Goal: Task Accomplishment & Management: Complete application form

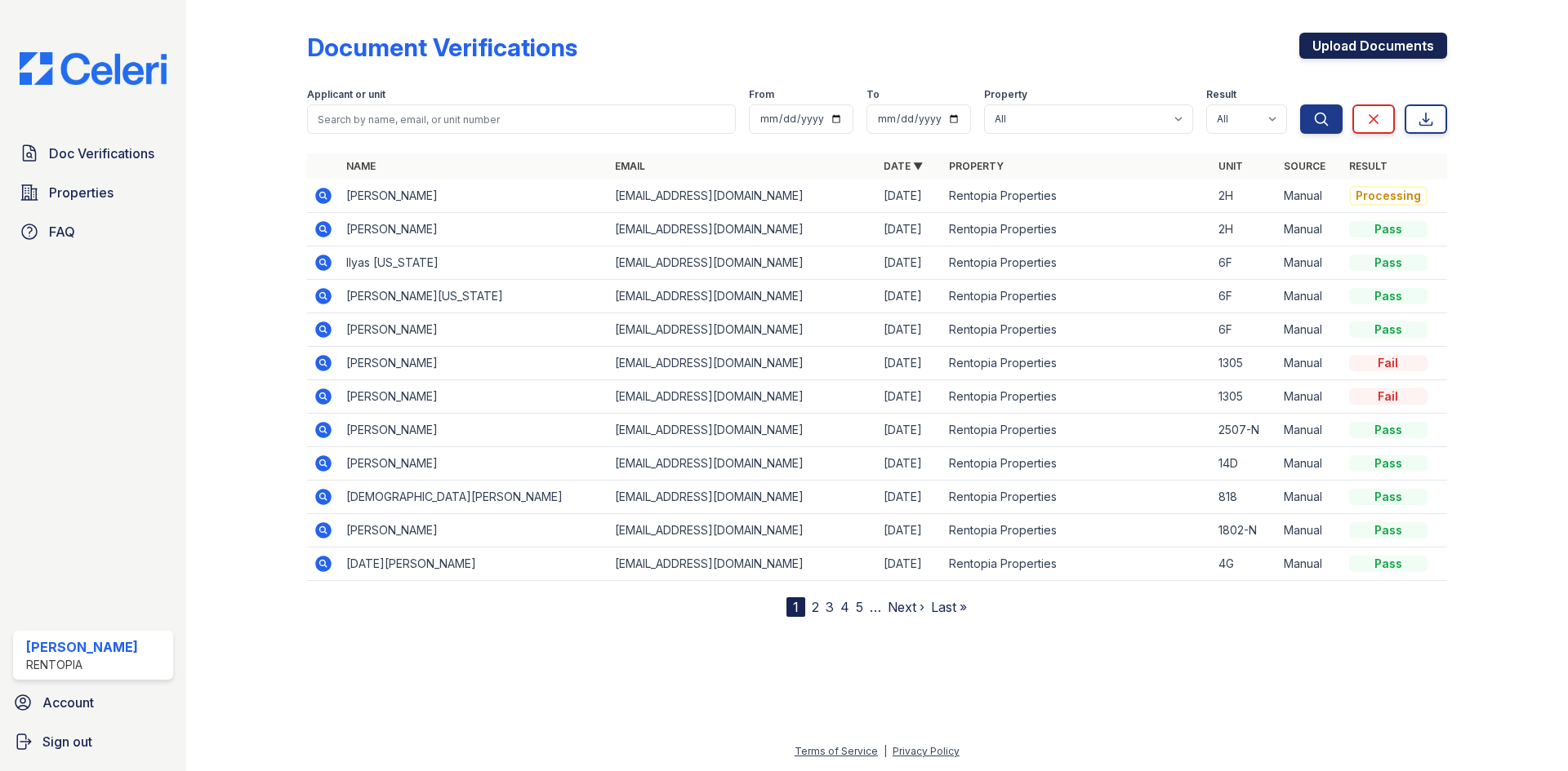
click at [1344, 52] on link "Upload Documents" at bounding box center [1373, 46] width 147 height 26
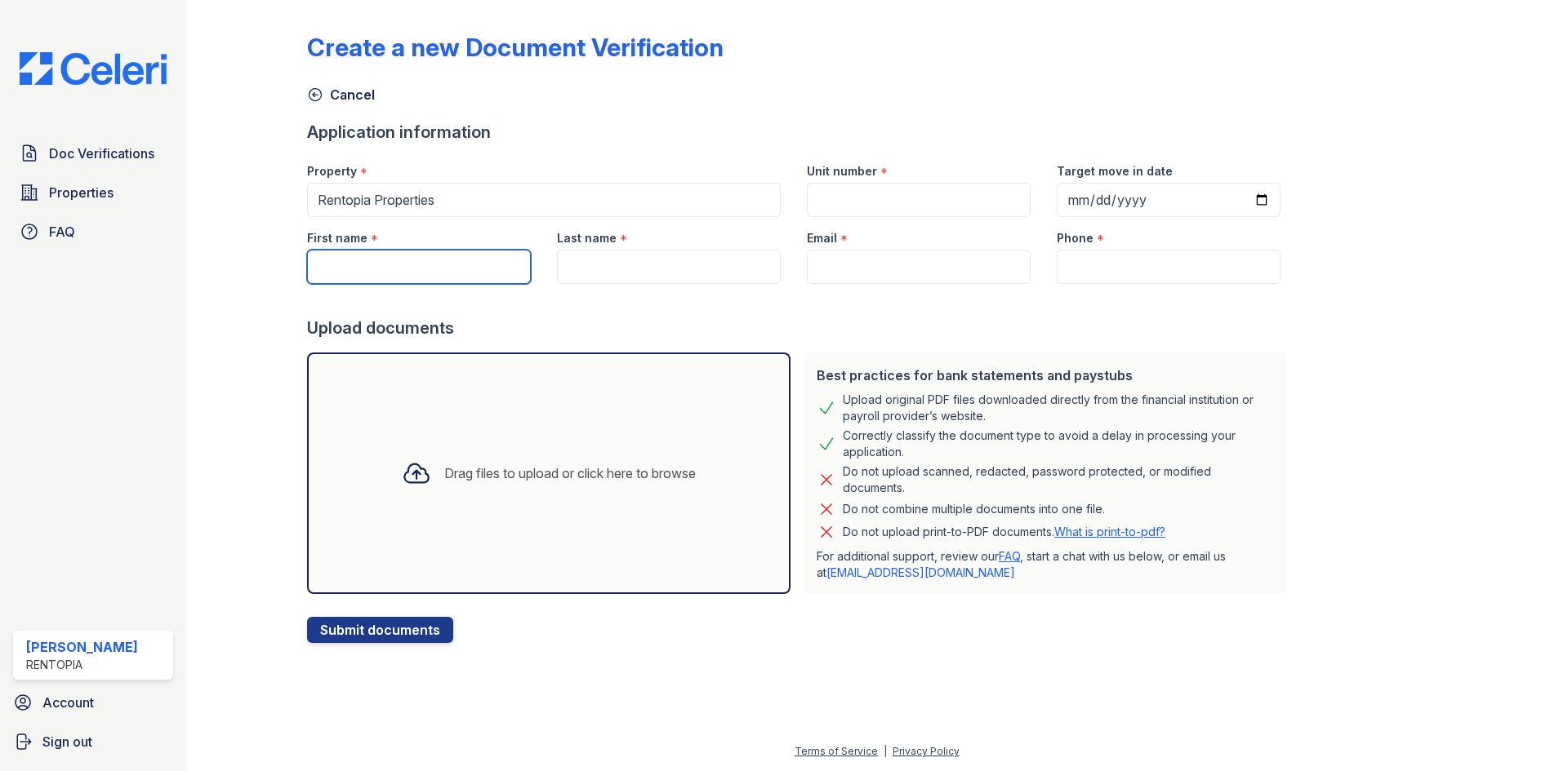
click at [427, 264] on input "First name" at bounding box center [418, 267] width 224 height 34
paste input "Pranav Narasimmaraj"
drag, startPoint x: 463, startPoint y: 268, endPoint x: 367, endPoint y: 271, distance: 96.0
click at [367, 271] on input "Pranav Narasimmaraj" at bounding box center [418, 267] width 224 height 34
type input "Pranav"
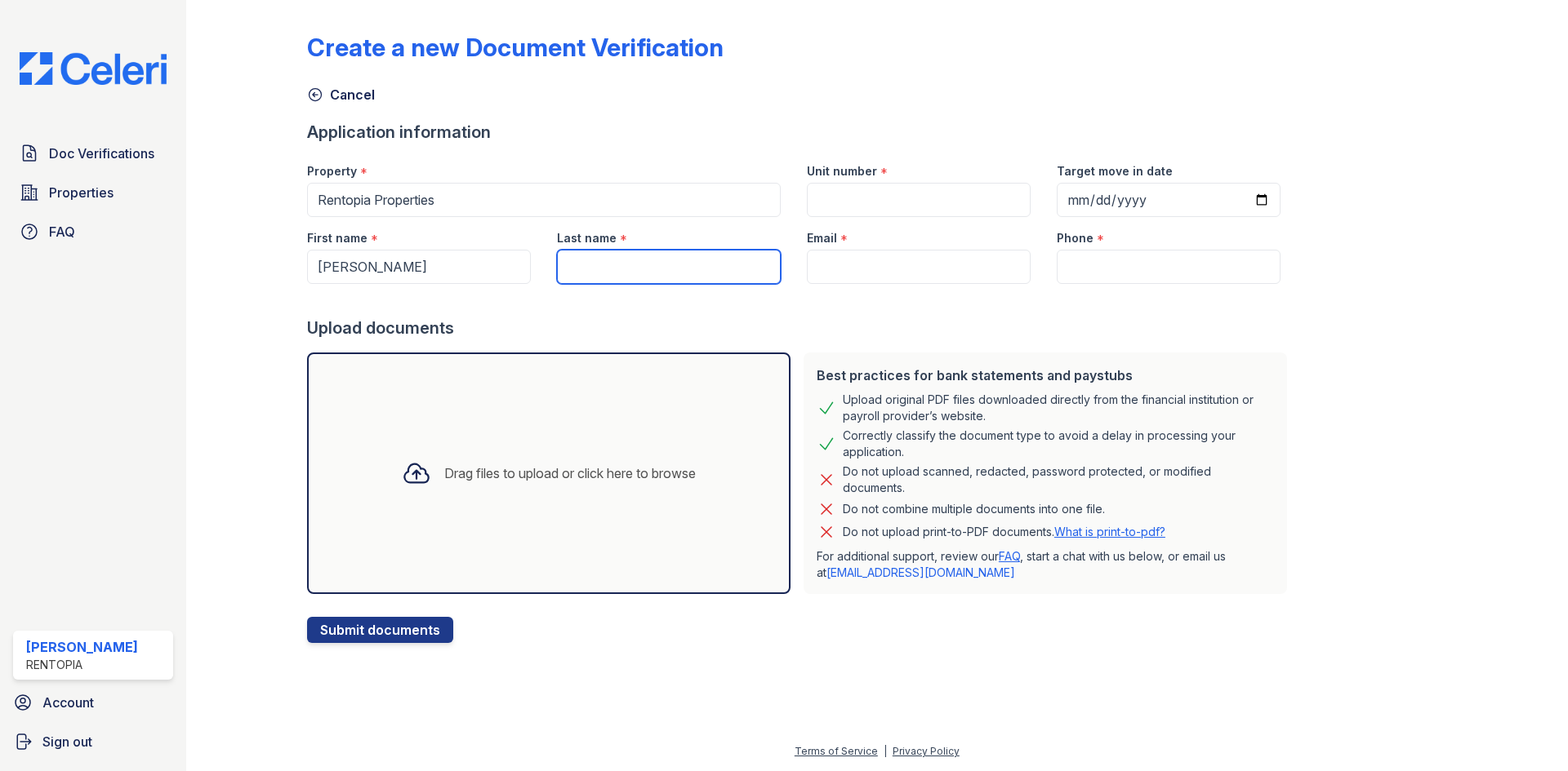
click at [639, 281] on input "Last name" at bounding box center [668, 267] width 224 height 34
paste input "Narasimmaraj"
type input "Narasimmaraj"
click at [870, 199] on input "Unit number" at bounding box center [918, 200] width 224 height 34
type input "4G"
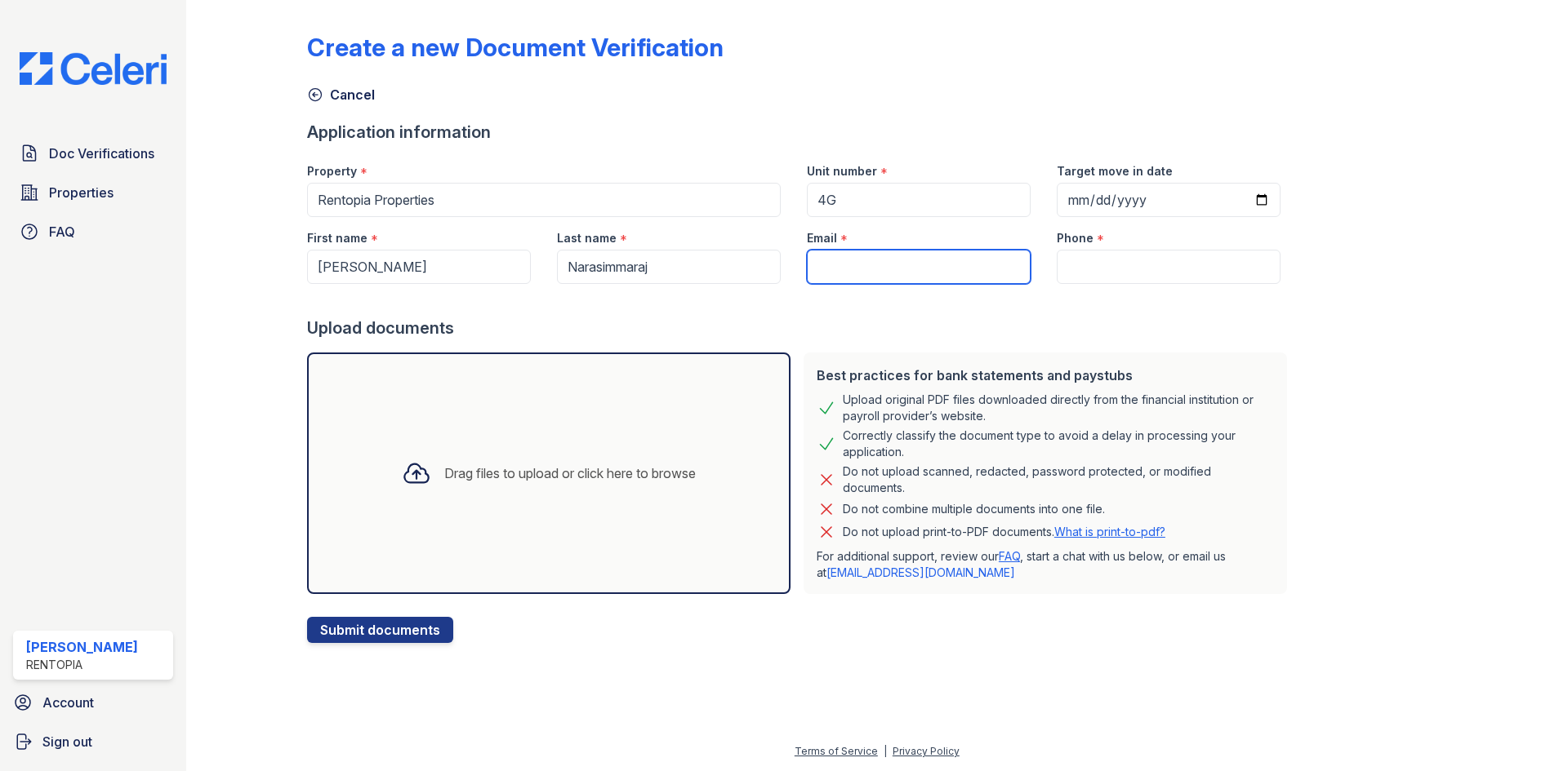
click at [827, 270] on input "Email" at bounding box center [918, 267] width 224 height 34
type input "[EMAIL_ADDRESS][DOMAIN_NAME]"
type input "9172021817"
click at [464, 459] on div "Drag files to upload or click here to browse" at bounding box center [549, 473] width 320 height 56
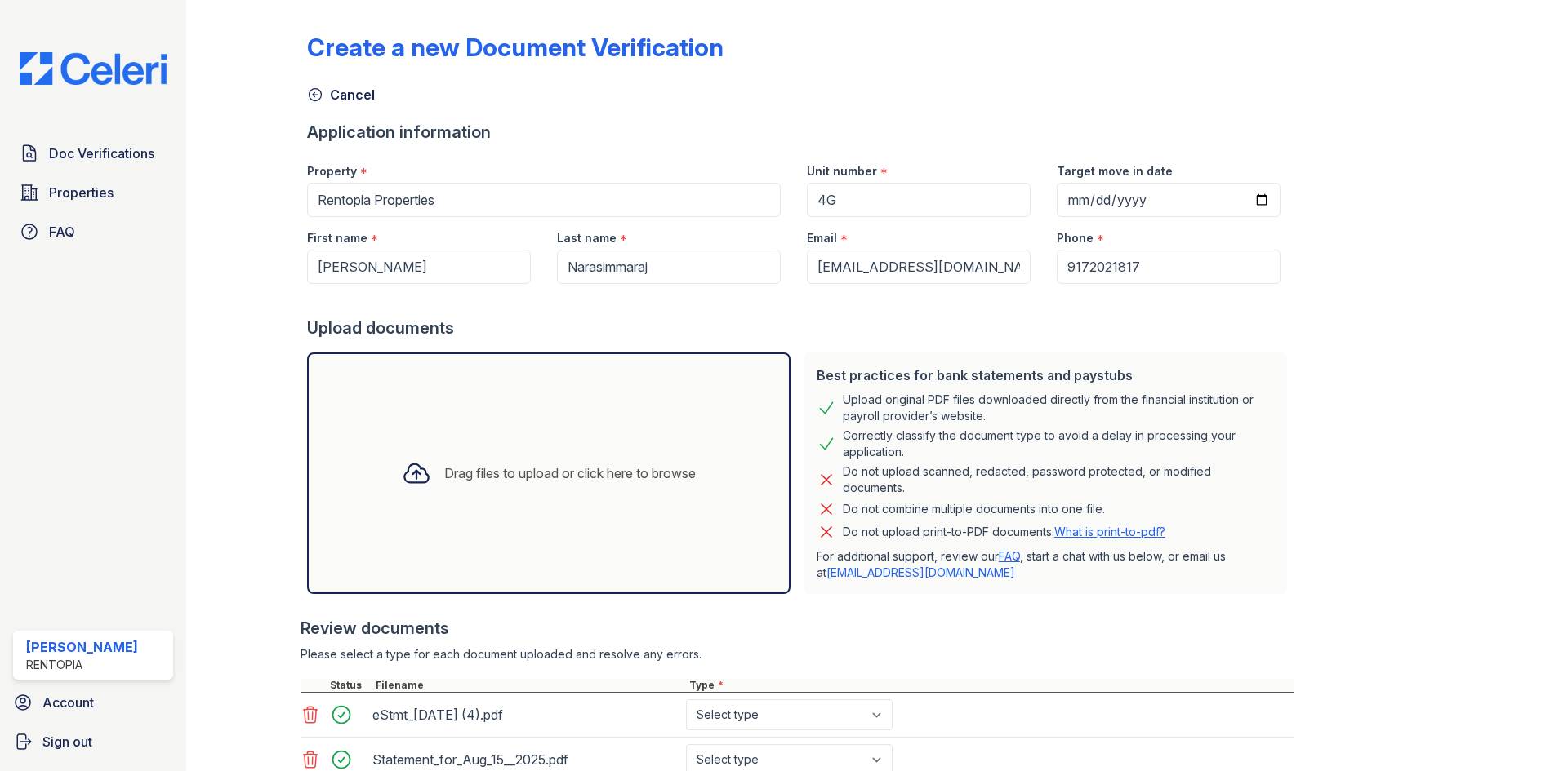
click at [244, 213] on div at bounding box center [260, 514] width 95 height 1015
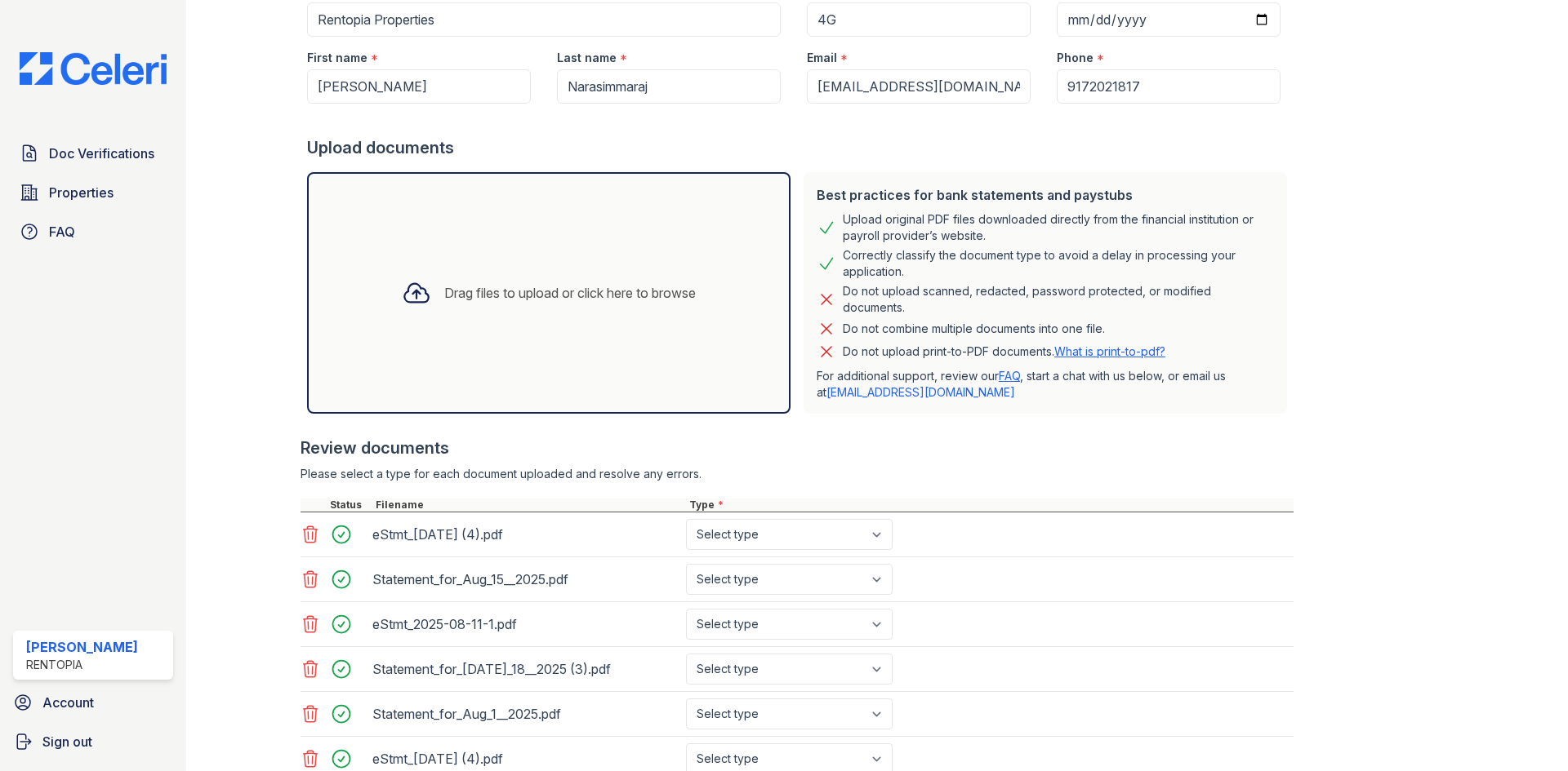
scroll to position [305, 0]
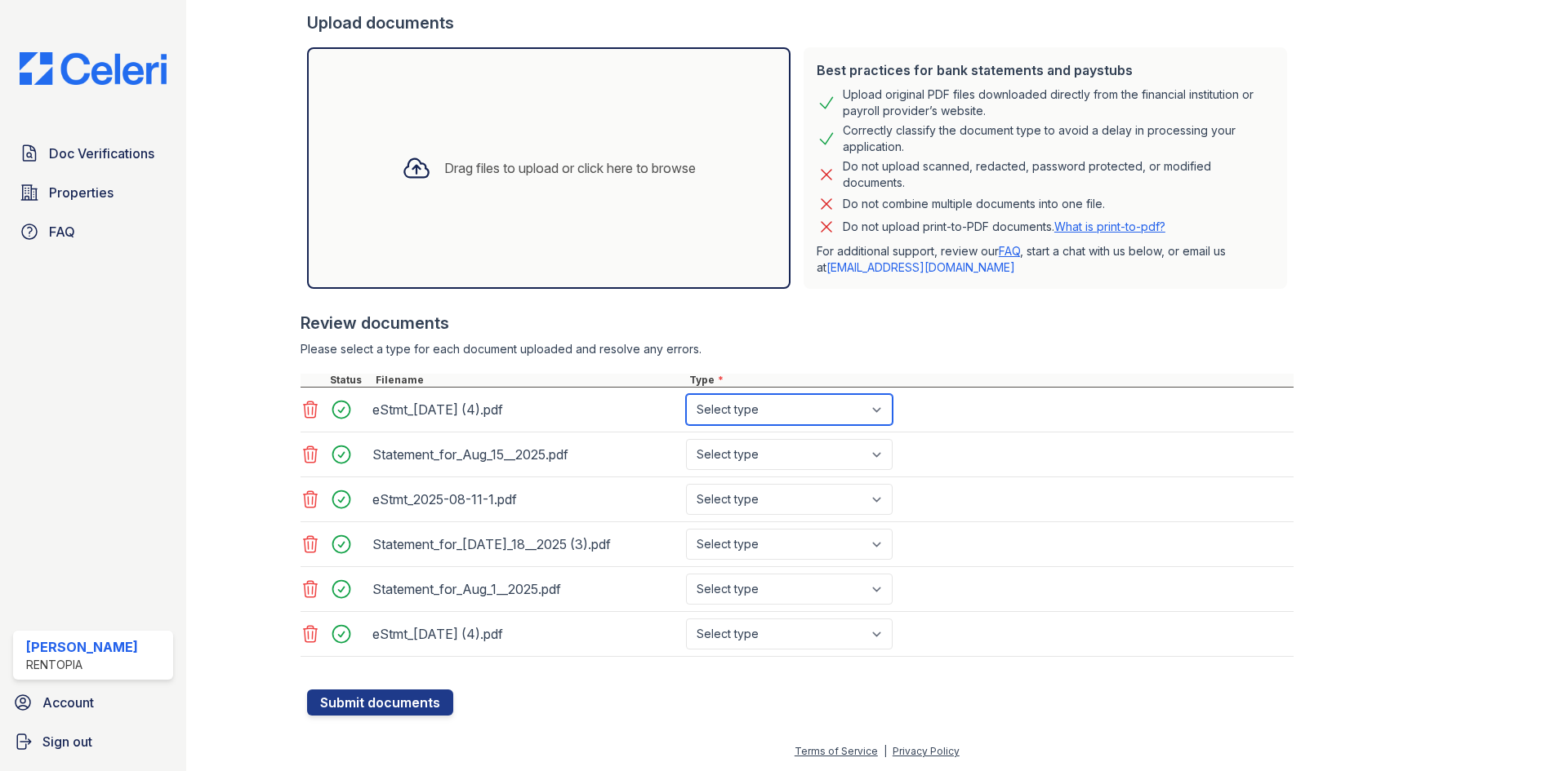
click at [743, 406] on select "Select type Paystub Bank Statement Offer Letter Tax Documents Benefit Award Let…" at bounding box center [789, 410] width 206 height 31
select select "bank_statement"
click at [686, 395] on select "Select type Paystub Bank Statement Offer Letter Tax Documents Benefit Award Let…" at bounding box center [789, 410] width 206 height 31
click at [769, 471] on div "Statement_for_Aug_15__2025.pdf Select type Paystub Bank Statement Offer Letter …" at bounding box center [797, 455] width 993 height 45
click at [774, 459] on select "Select type Paystub Bank Statement Offer Letter Tax Documents Benefit Award Let…" at bounding box center [789, 455] width 206 height 31
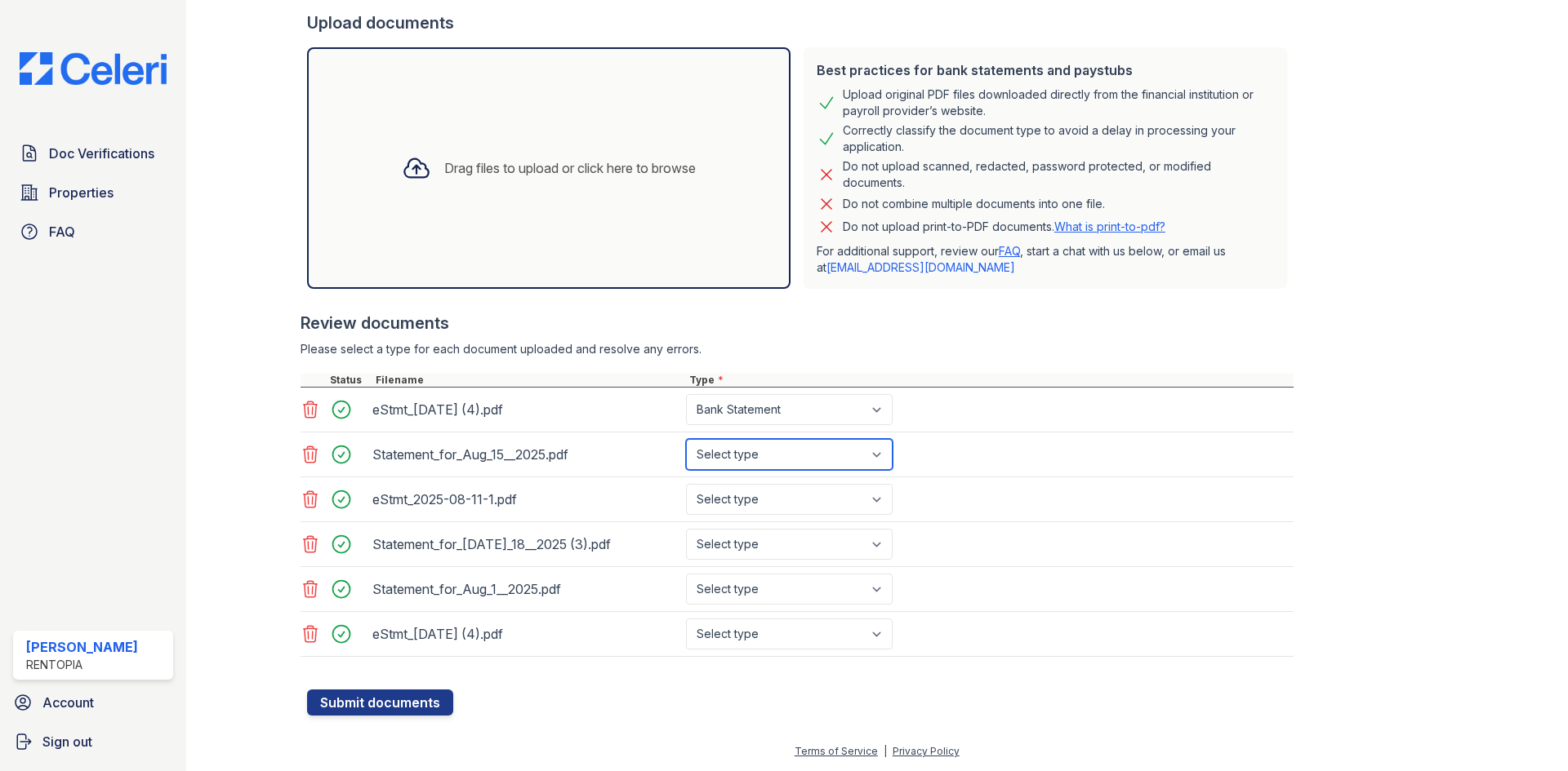
select select "paystub"
click at [686, 440] on select "Select type Paystub Bank Statement Offer Letter Tax Documents Benefit Award Let…" at bounding box center [789, 455] width 206 height 31
click at [762, 504] on select "Select type Paystub Bank Statement Offer Letter Tax Documents Benefit Award Let…" at bounding box center [789, 499] width 206 height 31
select select "bank_statement"
click at [686, 484] on select "Select type Paystub Bank Statement Offer Letter Tax Documents Benefit Award Let…" at bounding box center [789, 499] width 206 height 31
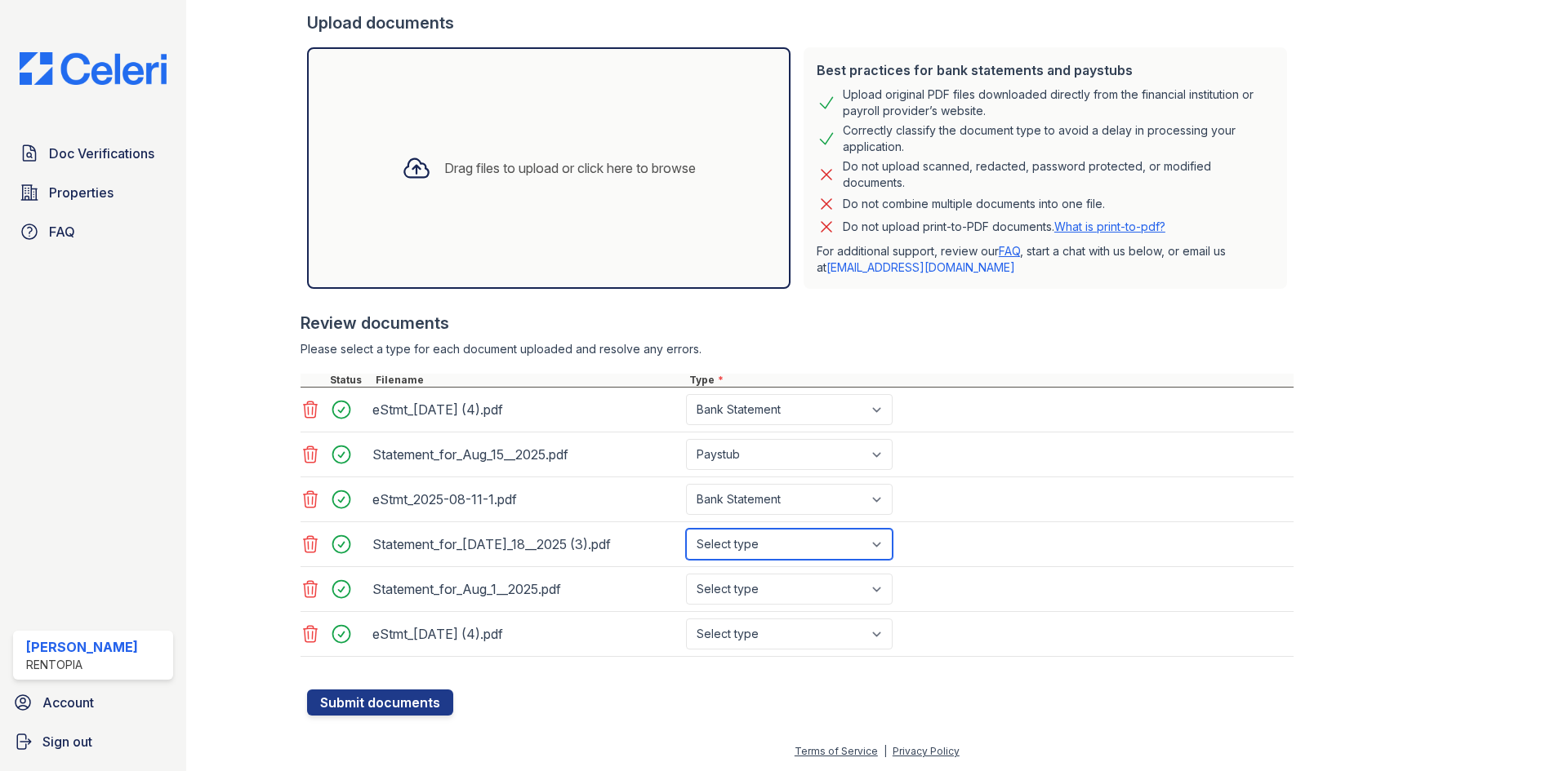
click at [757, 549] on select "Select type Paystub Bank Statement Offer Letter Tax Documents Benefit Award Let…" at bounding box center [789, 544] width 206 height 31
select select "paystub"
click at [686, 529] on select "Select type Paystub Bank Statement Offer Letter Tax Documents Benefit Award Let…" at bounding box center [789, 544] width 206 height 31
click at [741, 589] on select "Select type Paystub Bank Statement Offer Letter Tax Documents Benefit Award Let…" at bounding box center [789, 589] width 206 height 31
select select "paystub"
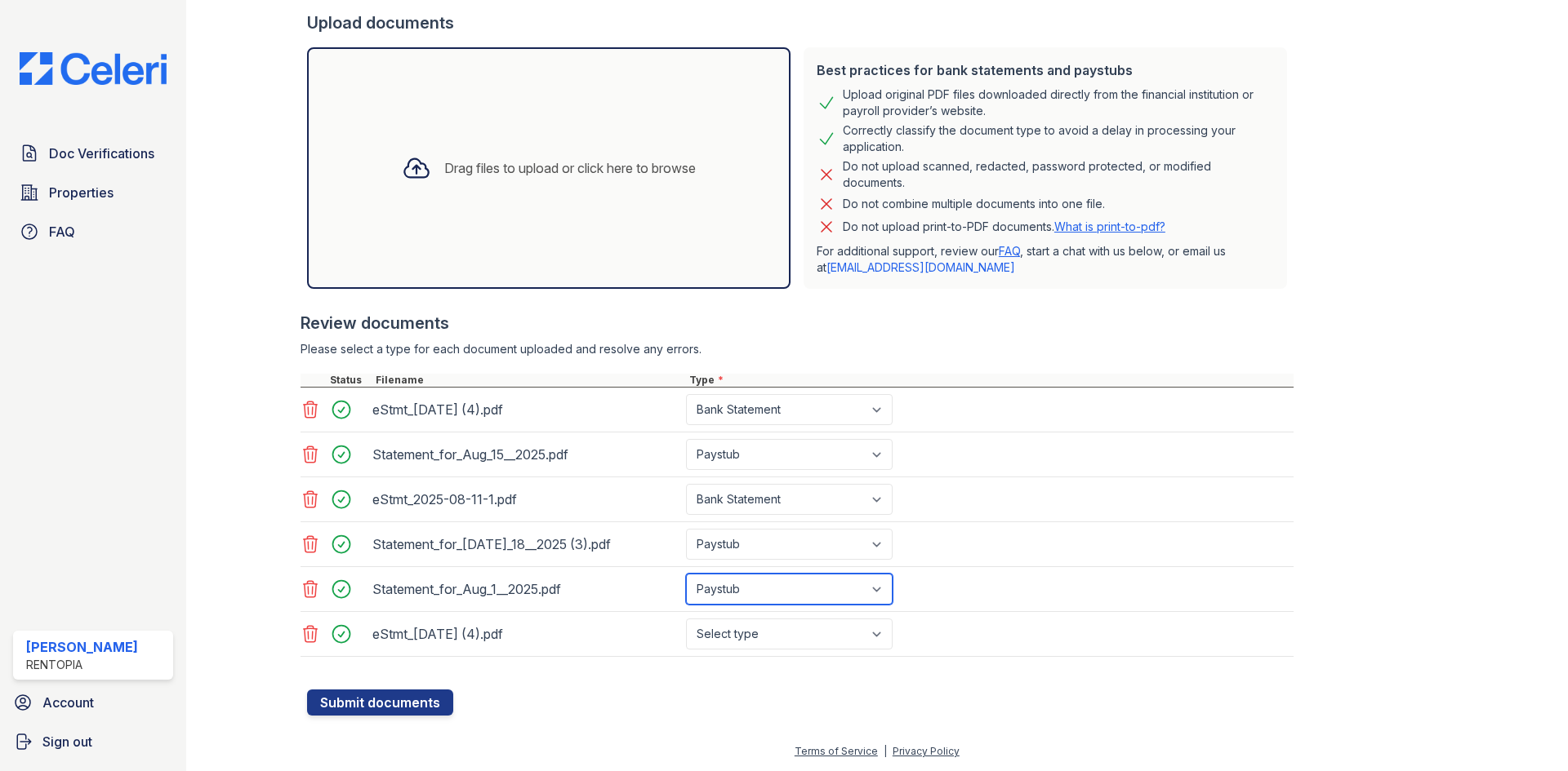
click at [686, 574] on select "Select type Paystub Bank Statement Offer Letter Tax Documents Benefit Award Let…" at bounding box center [789, 589] width 206 height 31
click at [750, 639] on select "Select type Paystub Bank Statement Offer Letter Tax Documents Benefit Award Let…" at bounding box center [789, 634] width 206 height 31
select select "bank_statement"
click at [686, 619] on select "Select type Paystub Bank Statement Offer Letter Tax Documents Benefit Award Let…" at bounding box center [789, 634] width 206 height 31
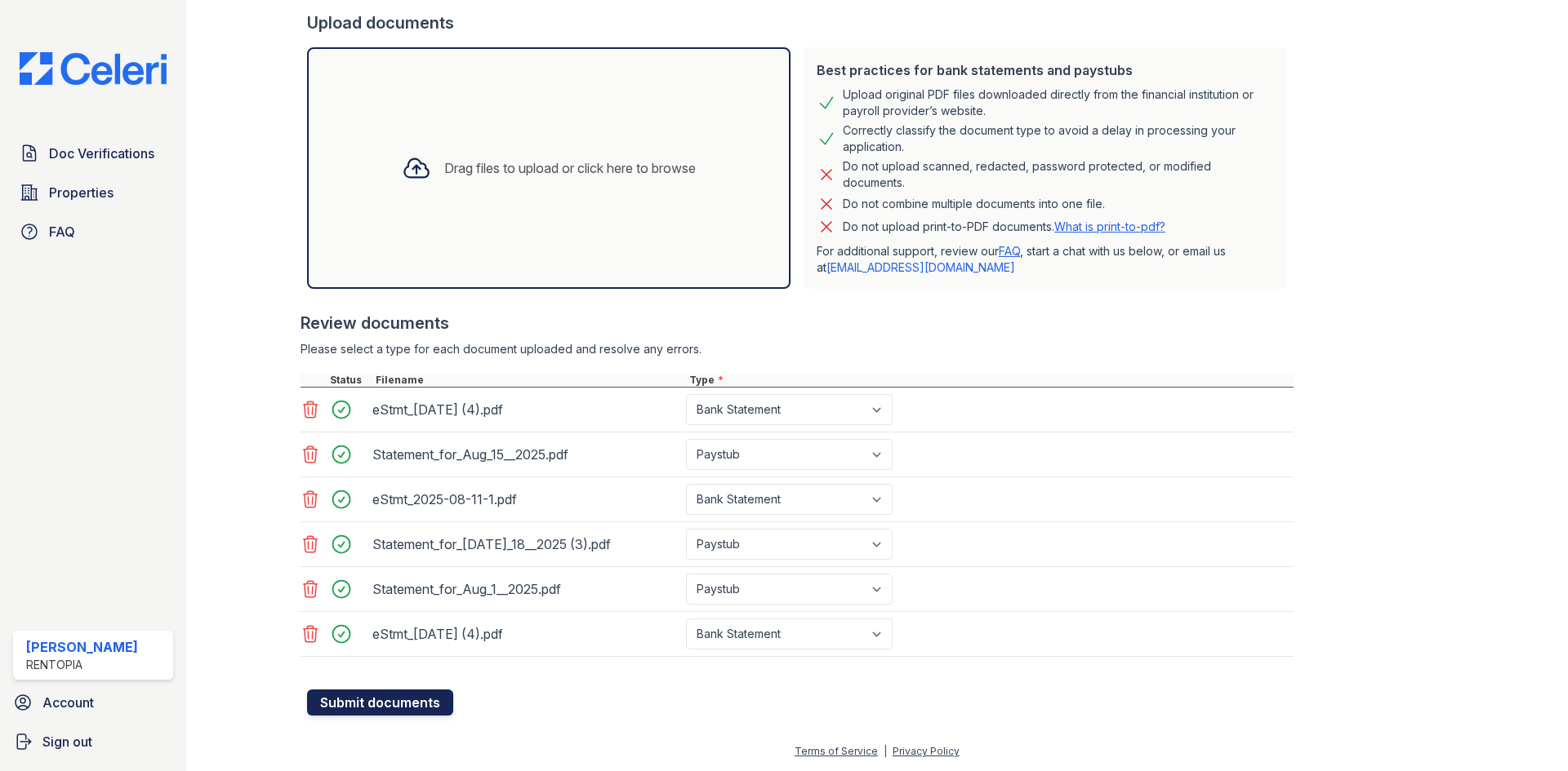
click at [400, 693] on button "Submit documents" at bounding box center [380, 703] width 147 height 26
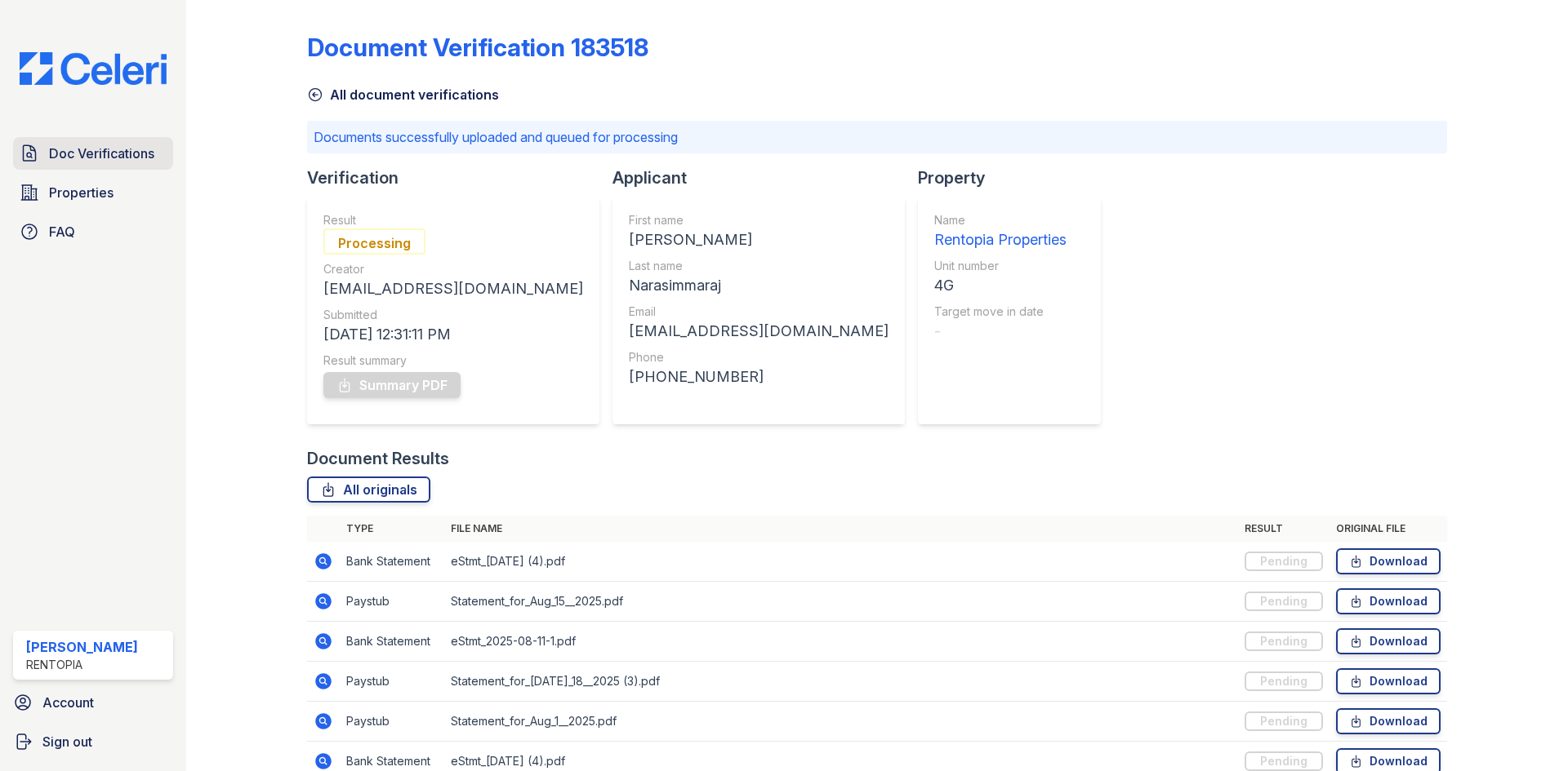
click at [78, 151] on span "Doc Verifications" at bounding box center [102, 154] width 106 height 20
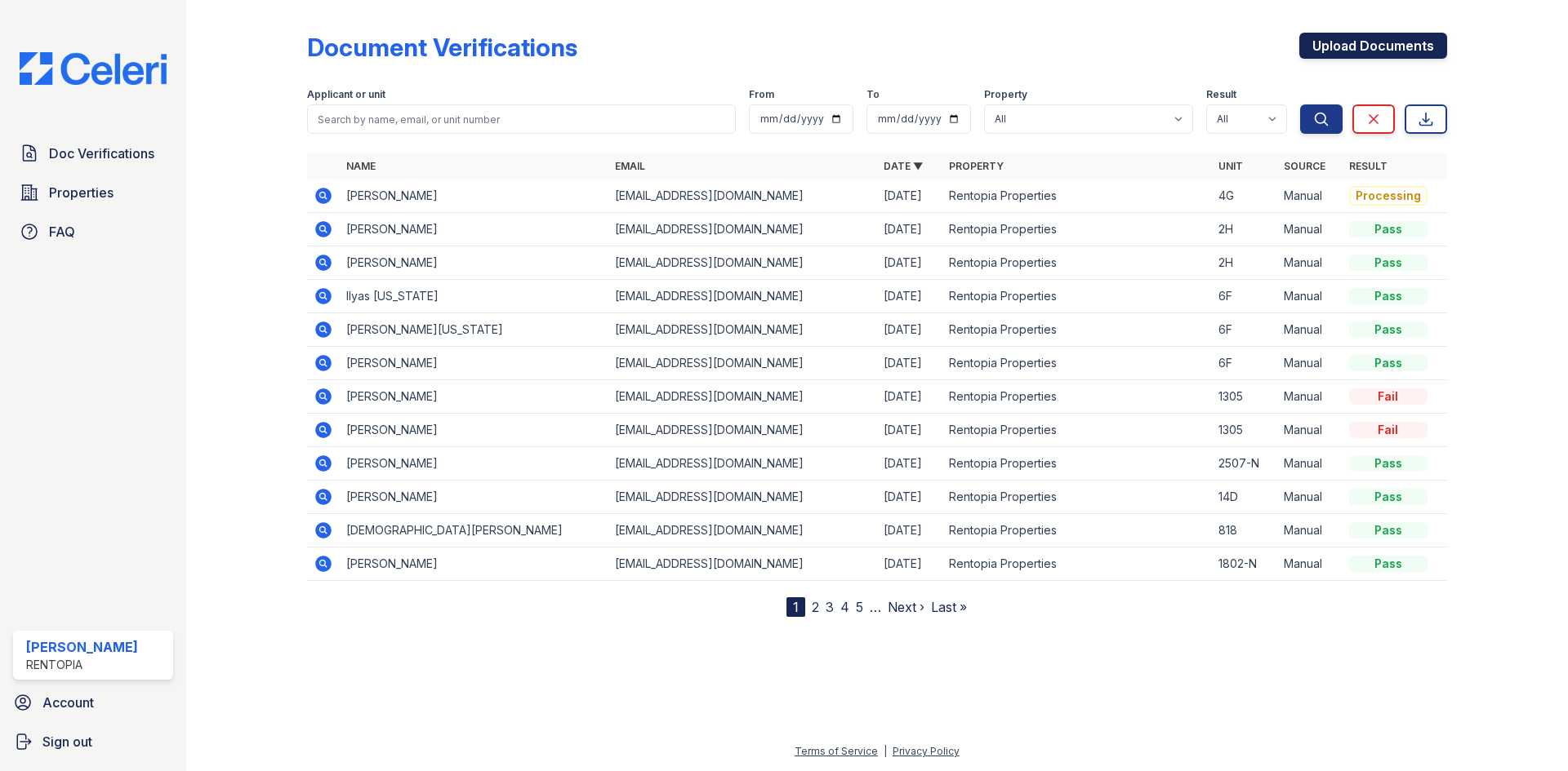
click at [1388, 43] on link "Upload Documents" at bounding box center [1373, 46] width 147 height 26
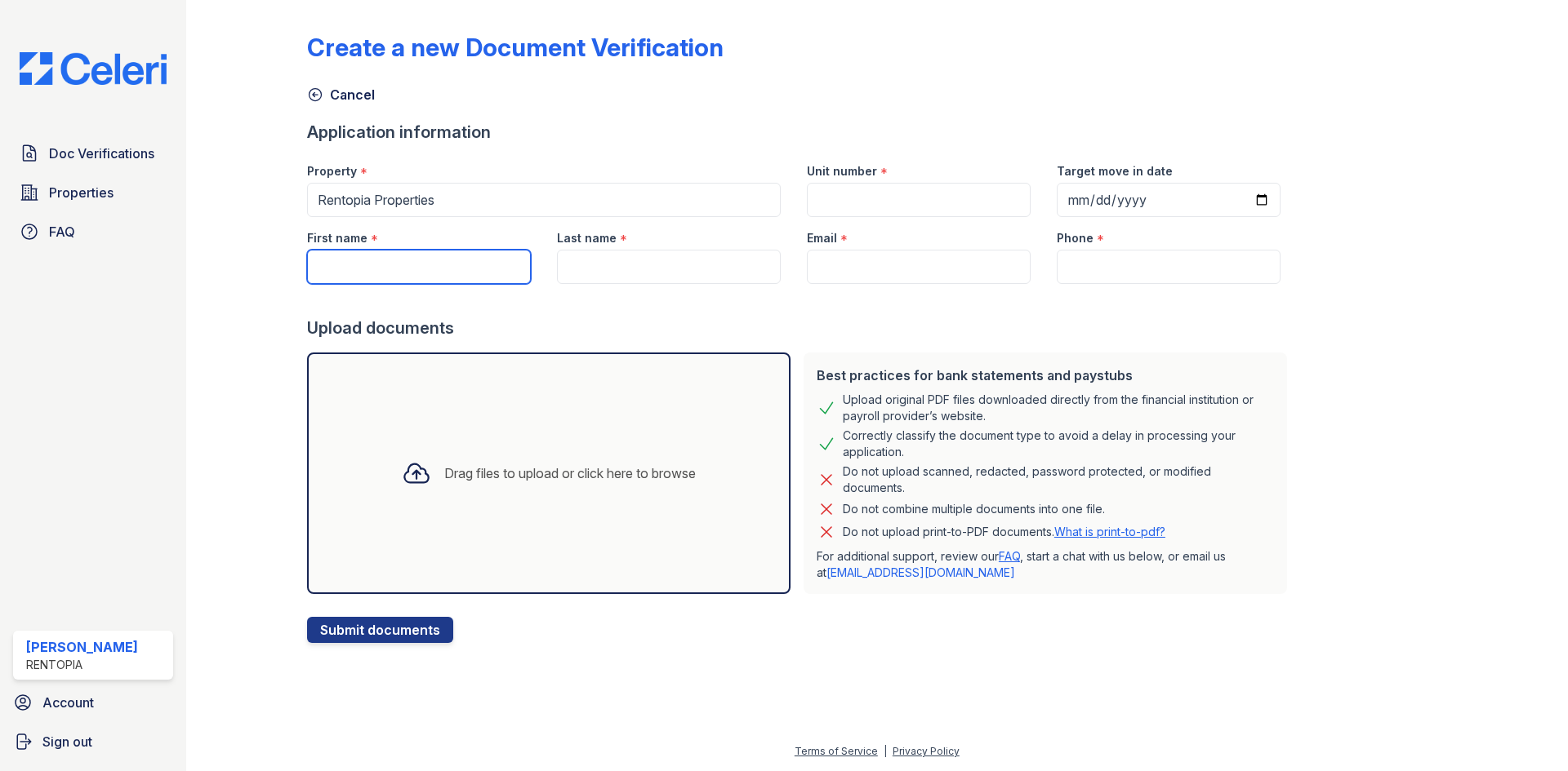
click at [403, 268] on input "First name" at bounding box center [418, 267] width 224 height 34
paste input "Neil Shah"
drag, startPoint x: 430, startPoint y: 271, endPoint x: 352, endPoint y: 270, distance: 78.0
click at [352, 270] on input "Neil Shah" at bounding box center [418, 267] width 224 height 34
type input "[PERSON_NAME]"
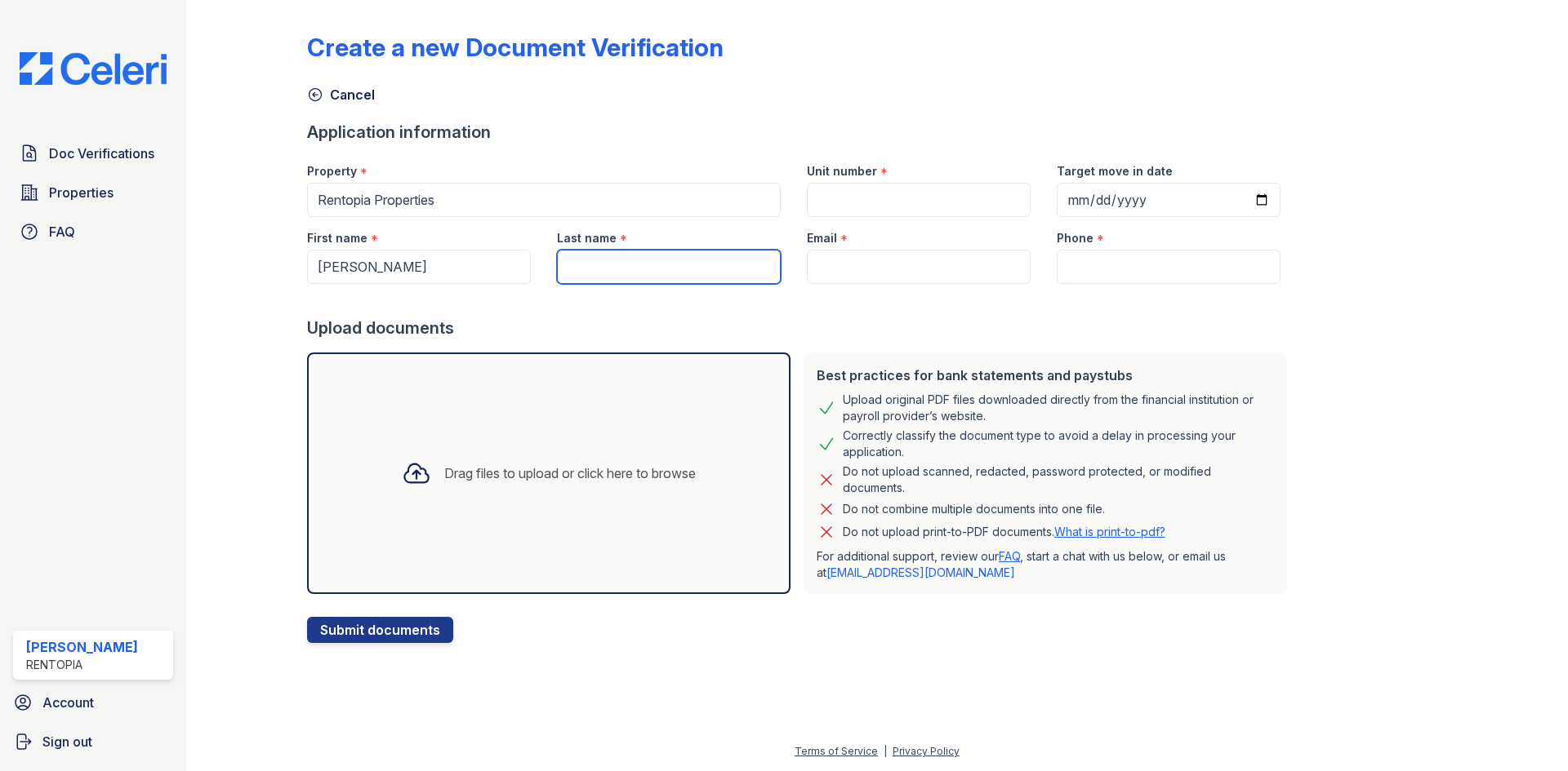
click at [606, 271] on input "Last name" at bounding box center [668, 267] width 224 height 34
paste input "[PERSON_NAME]"
type input "[PERSON_NAME]"
click at [834, 271] on input "Email" at bounding box center [918, 267] width 224 height 34
type input "[EMAIL_ADDRESS][DOMAIN_NAME]"
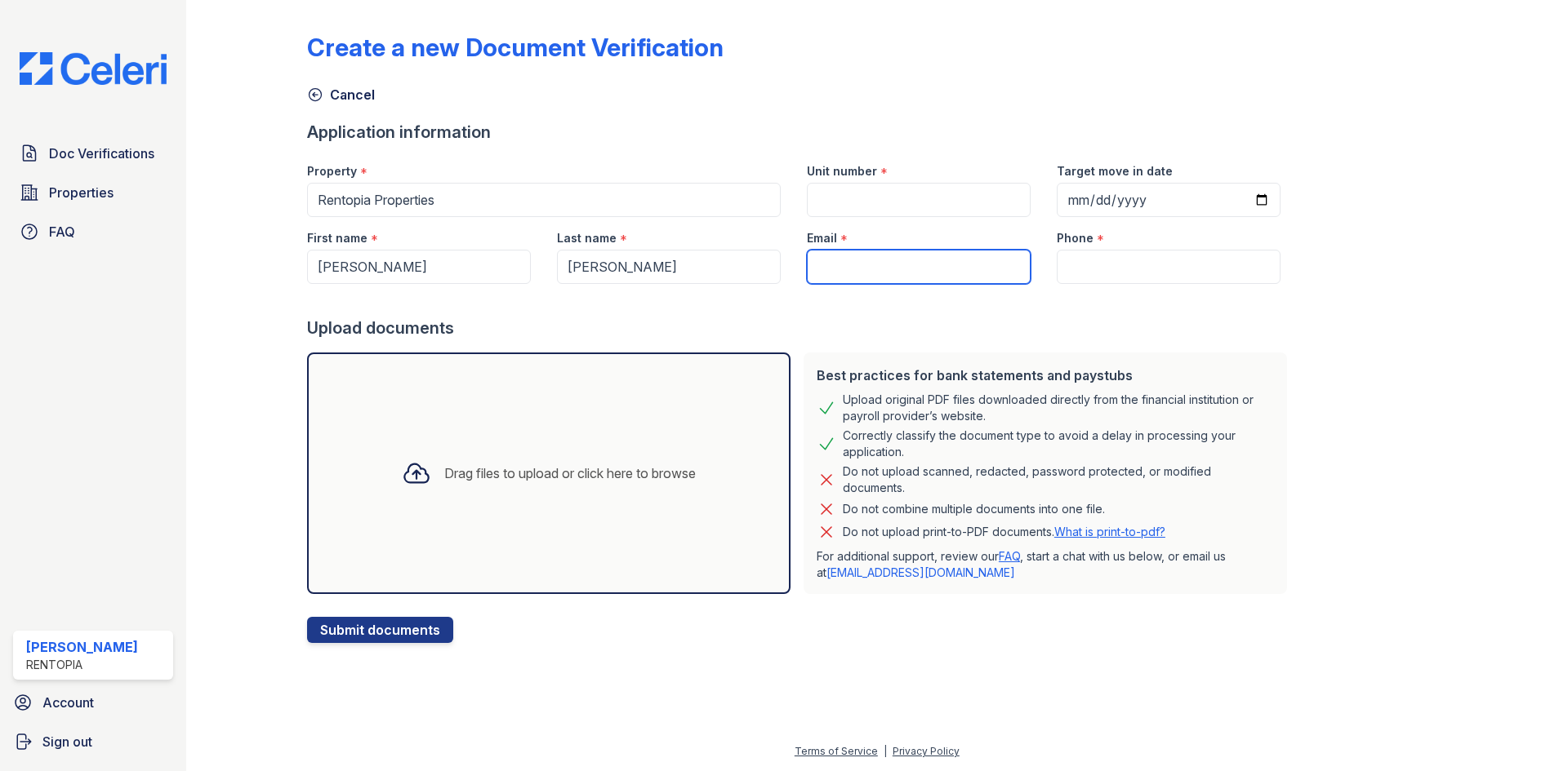
type input "9172021817"
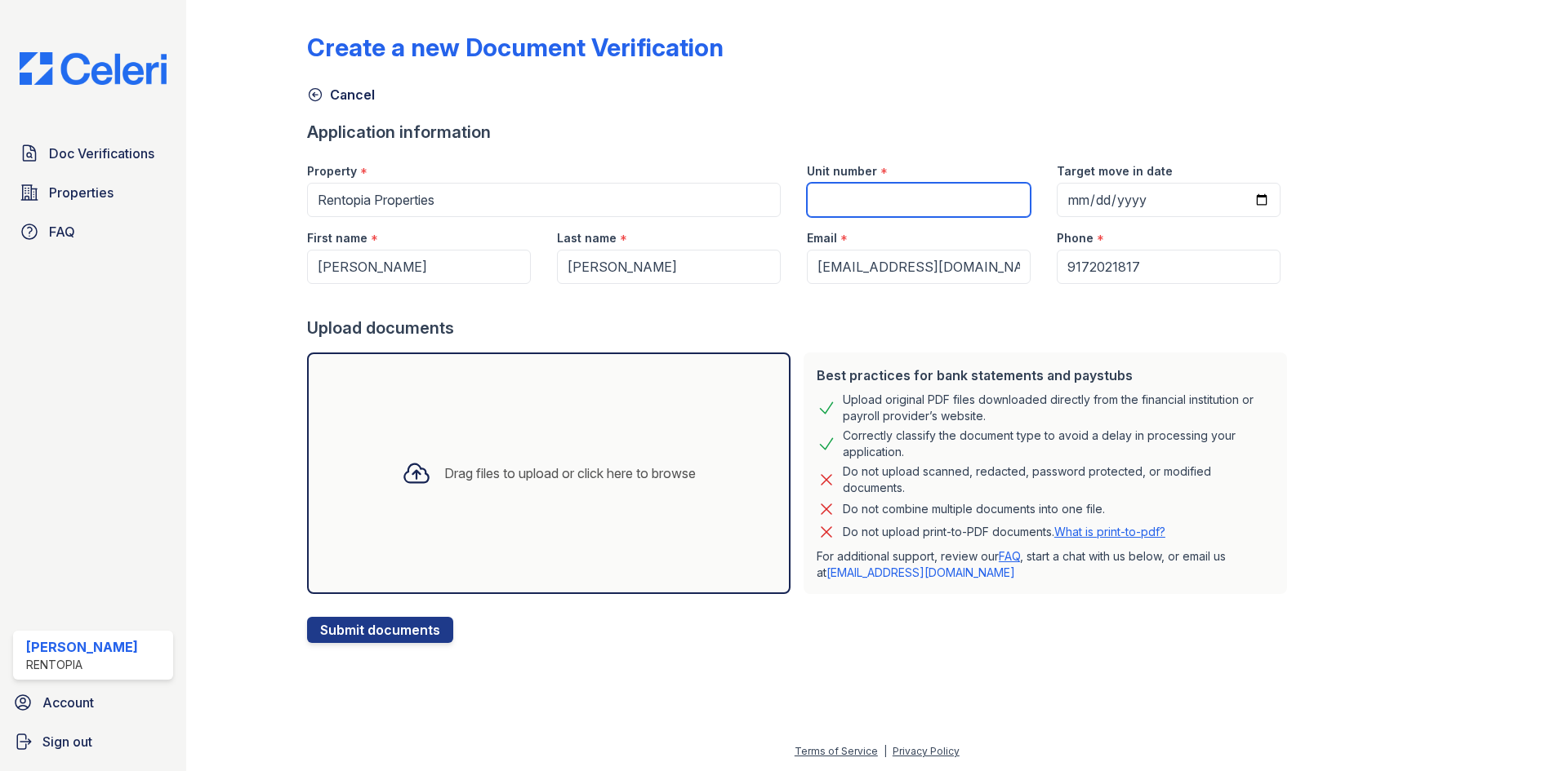
click at [930, 203] on input "Unit number" at bounding box center [918, 200] width 224 height 34
type input "4G"
click at [605, 422] on div "Drag files to upload or click here to browse" at bounding box center [549, 473] width 483 height 241
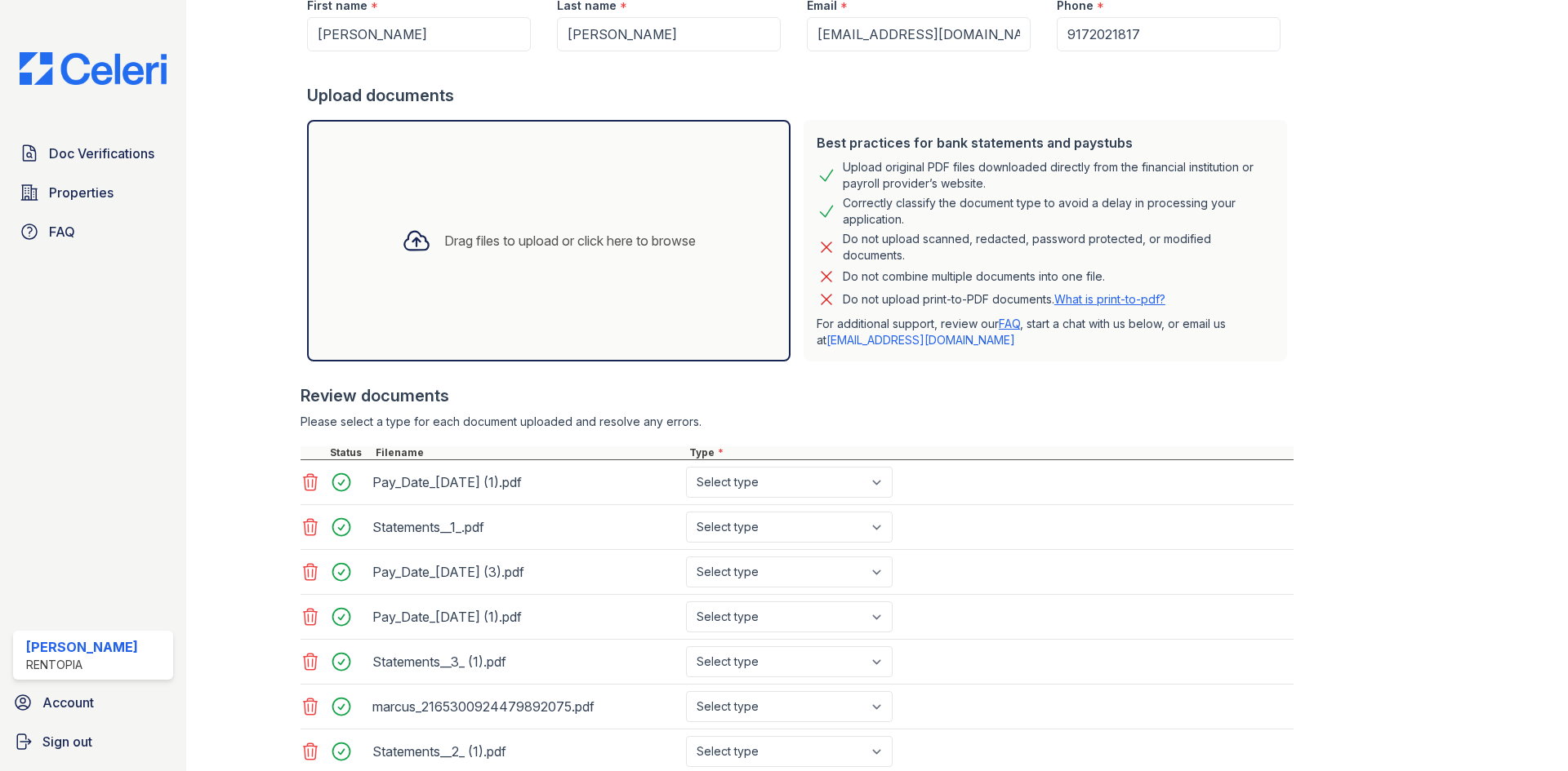
scroll to position [327, 0]
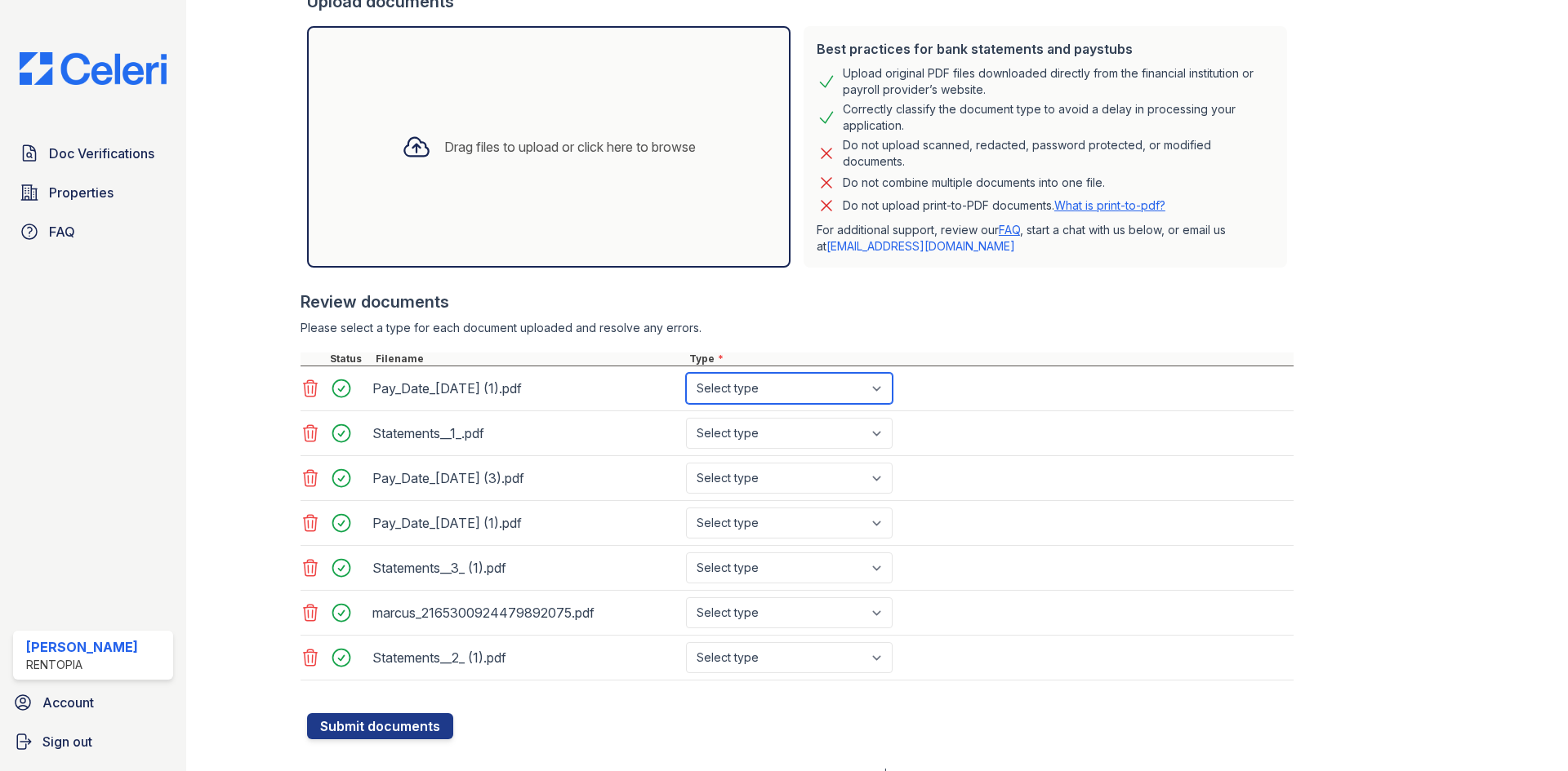
click at [809, 382] on select "Select type Paystub Bank Statement Offer Letter Tax Documents Benefit Award Let…" at bounding box center [789, 389] width 206 height 31
select select "paystub"
click at [686, 373] on select "Select type Paystub Bank Statement Offer Letter Tax Documents Benefit Award Let…" at bounding box center [789, 389] width 206 height 31
click at [789, 435] on select "Select type Paystub Bank Statement Offer Letter Tax Documents Benefit Award Let…" at bounding box center [789, 434] width 206 height 31
select select "bank_statement"
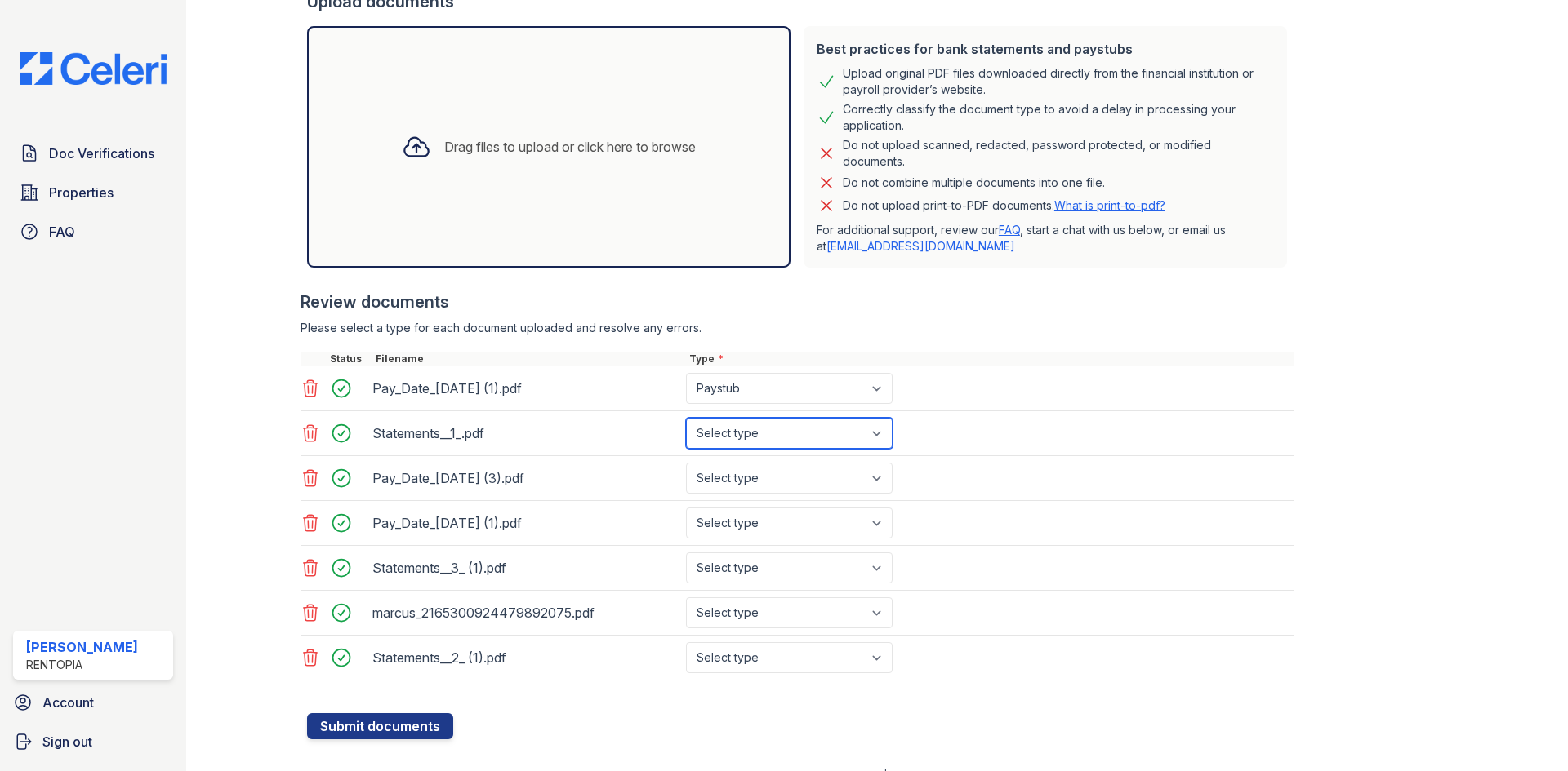
click at [686, 418] on select "Select type Paystub Bank Statement Offer Letter Tax Documents Benefit Award Let…" at bounding box center [789, 434] width 206 height 31
click at [775, 484] on select "Select type Paystub Bank Statement Offer Letter Tax Documents Benefit Award Let…" at bounding box center [789, 478] width 206 height 31
select select "paystub"
click at [686, 462] on select "Select type Paystub Bank Statement Offer Letter Tax Documents Benefit Award Let…" at bounding box center [789, 478] width 206 height 31
click at [777, 536] on select "Select type Paystub Bank Statement Offer Letter Tax Documents Benefit Award Let…" at bounding box center [789, 523] width 206 height 31
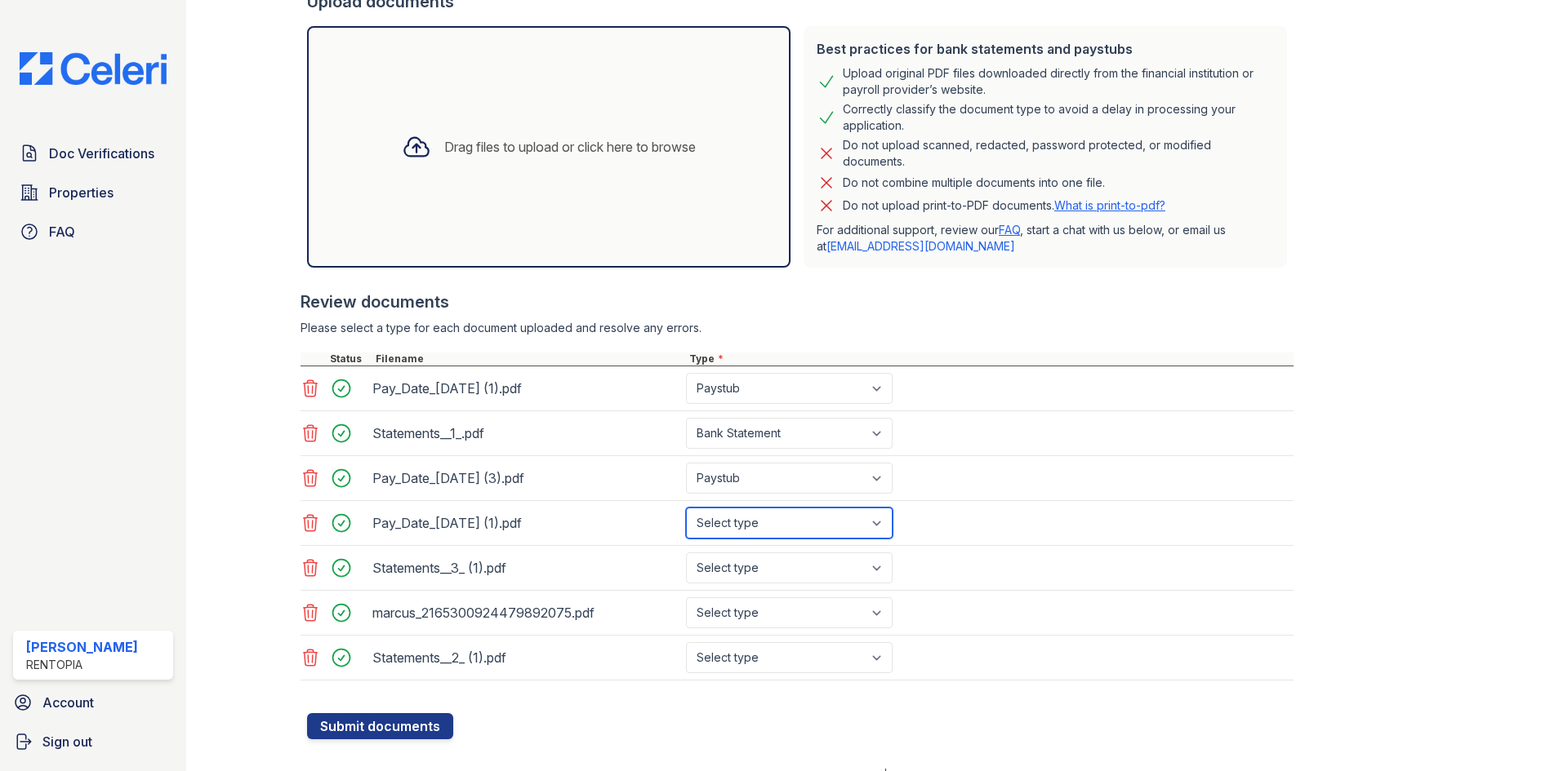
select select "paystub"
click at [686, 507] on select "Select type Paystub Bank Statement Offer Letter Tax Documents Benefit Award Let…" at bounding box center [789, 523] width 206 height 31
click at [770, 570] on select "Select type Paystub Bank Statement Offer Letter Tax Documents Benefit Award Let…" at bounding box center [789, 568] width 206 height 31
select select "bank_statement"
click at [686, 552] on select "Select type Paystub Bank Statement Offer Letter Tax Documents Benefit Award Let…" at bounding box center [789, 568] width 206 height 31
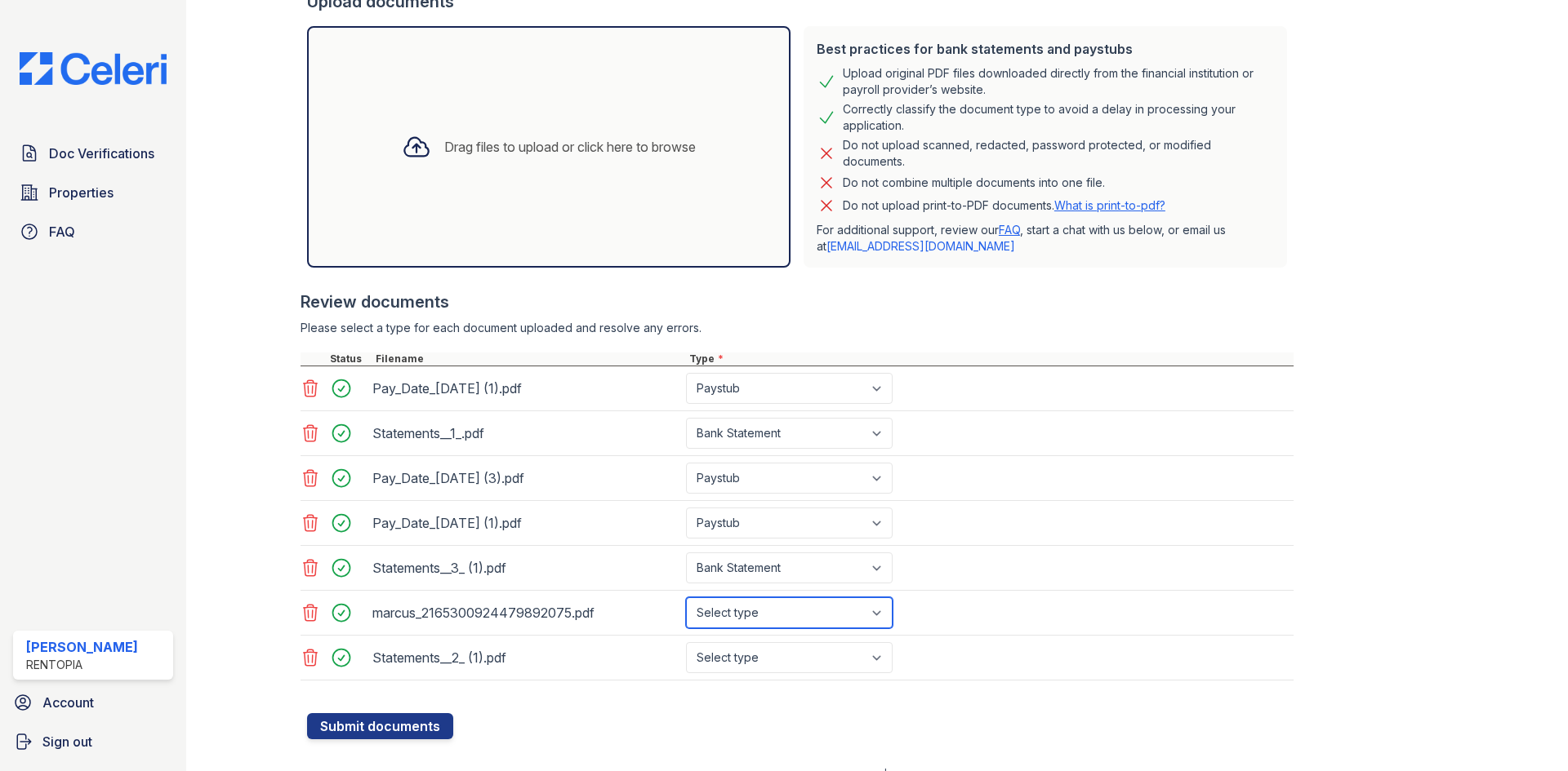
click at [766, 611] on select "Select type Paystub Bank Statement Offer Letter Tax Documents Benefit Award Let…" at bounding box center [789, 613] width 206 height 31
select select "bank_statement"
click at [686, 597] on select "Select type Paystub Bank Statement Offer Letter Tax Documents Benefit Award Let…" at bounding box center [789, 613] width 206 height 31
click at [759, 649] on select "Select type Paystub Bank Statement Offer Letter Tax Documents Benefit Award Let…" at bounding box center [789, 658] width 206 height 31
select select "bank_statement"
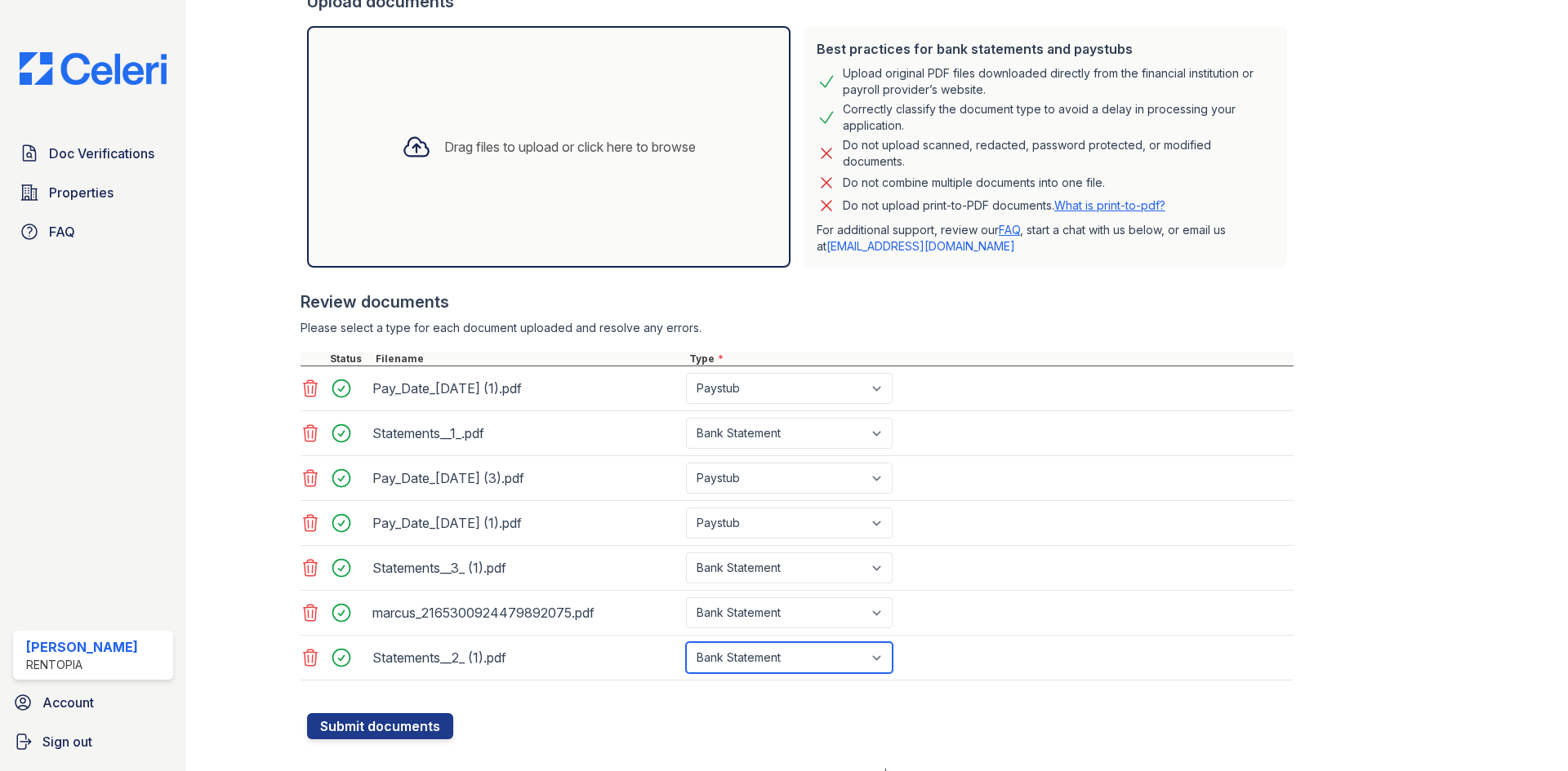
click at [686, 642] on select "Select type Paystub Bank Statement Offer Letter Tax Documents Benefit Award Let…" at bounding box center [789, 658] width 206 height 31
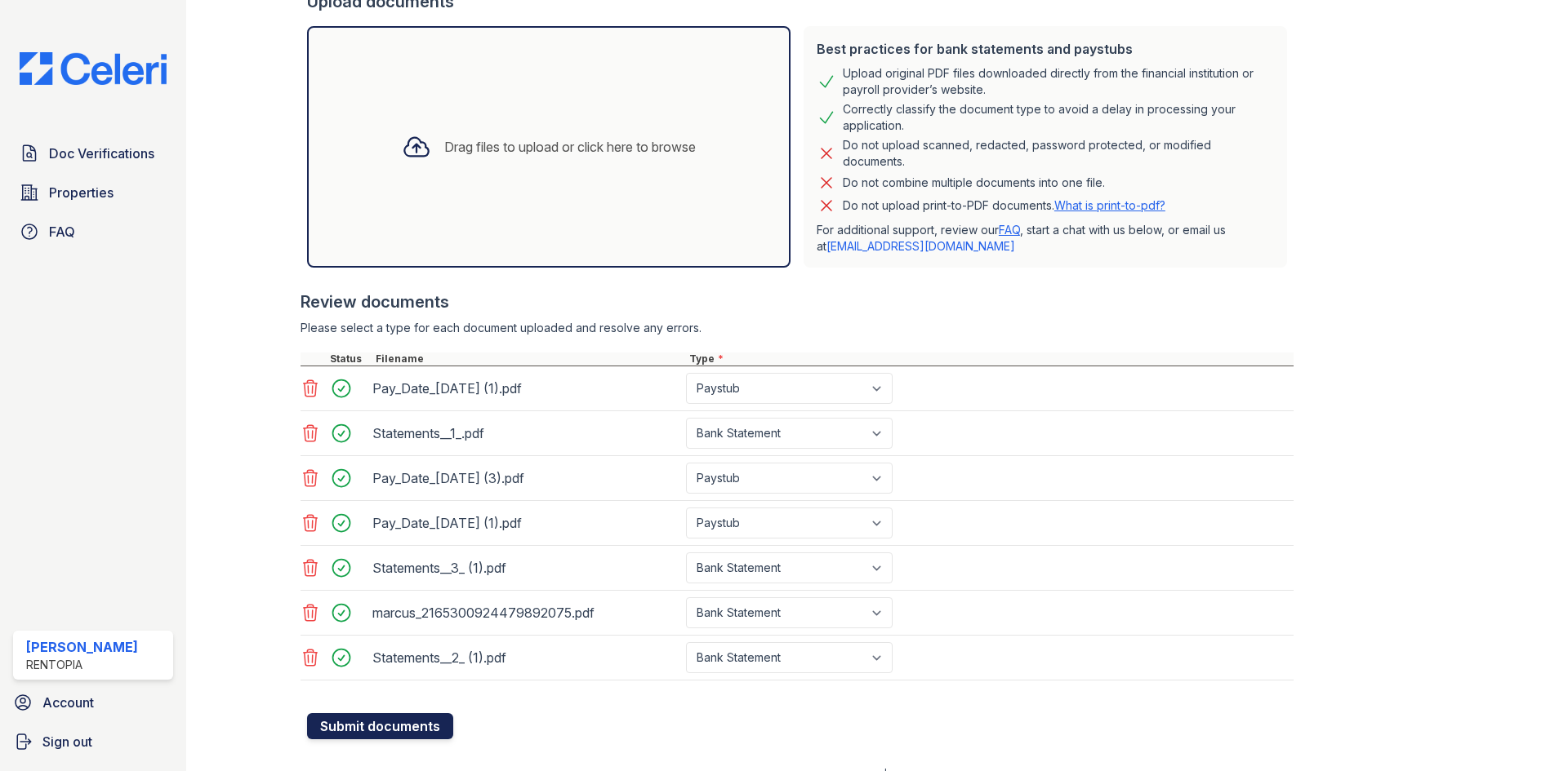
click at [391, 723] on button "Submit documents" at bounding box center [380, 727] width 147 height 26
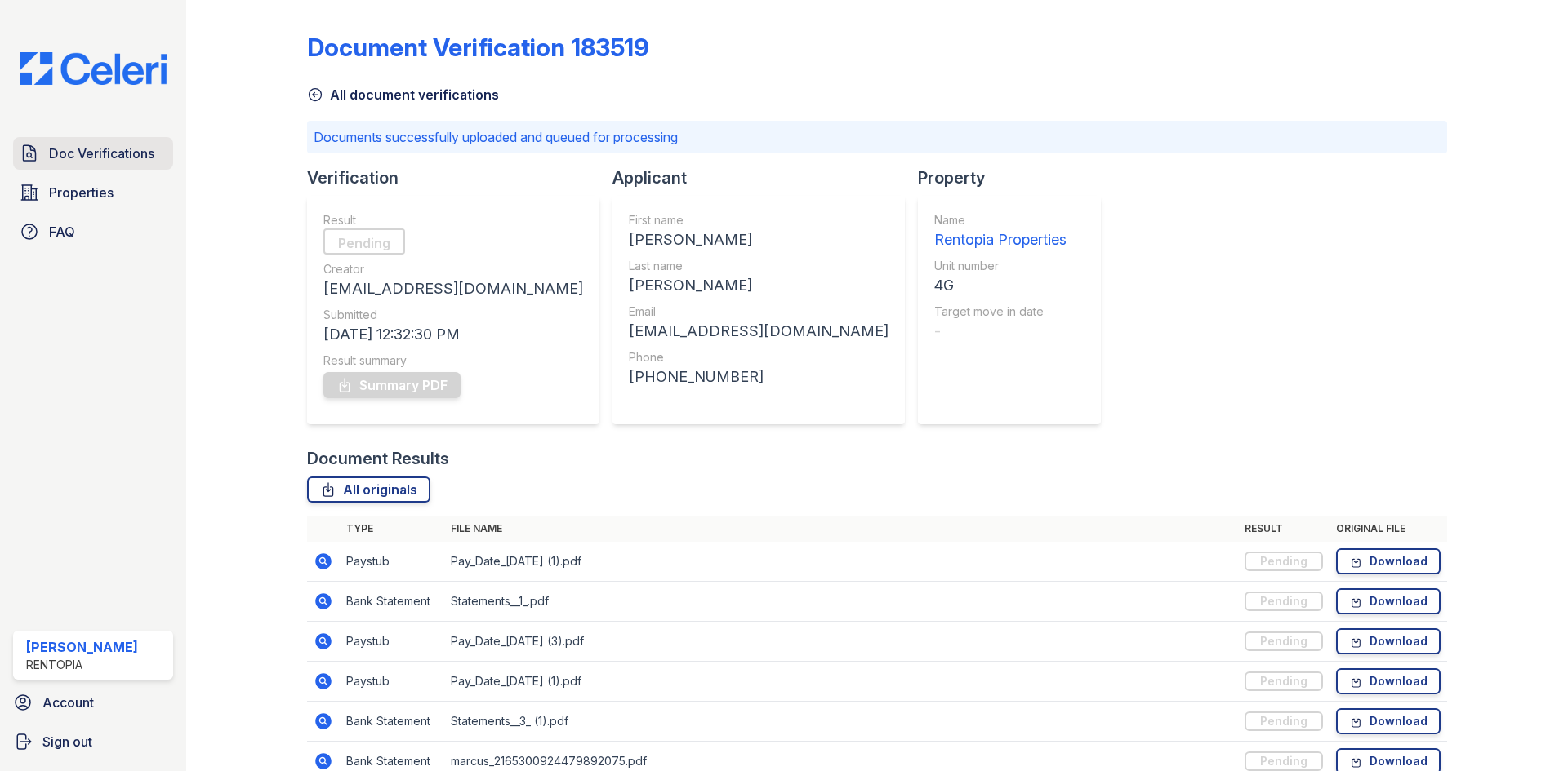
click at [81, 148] on span "Doc Verifications" at bounding box center [102, 154] width 106 height 20
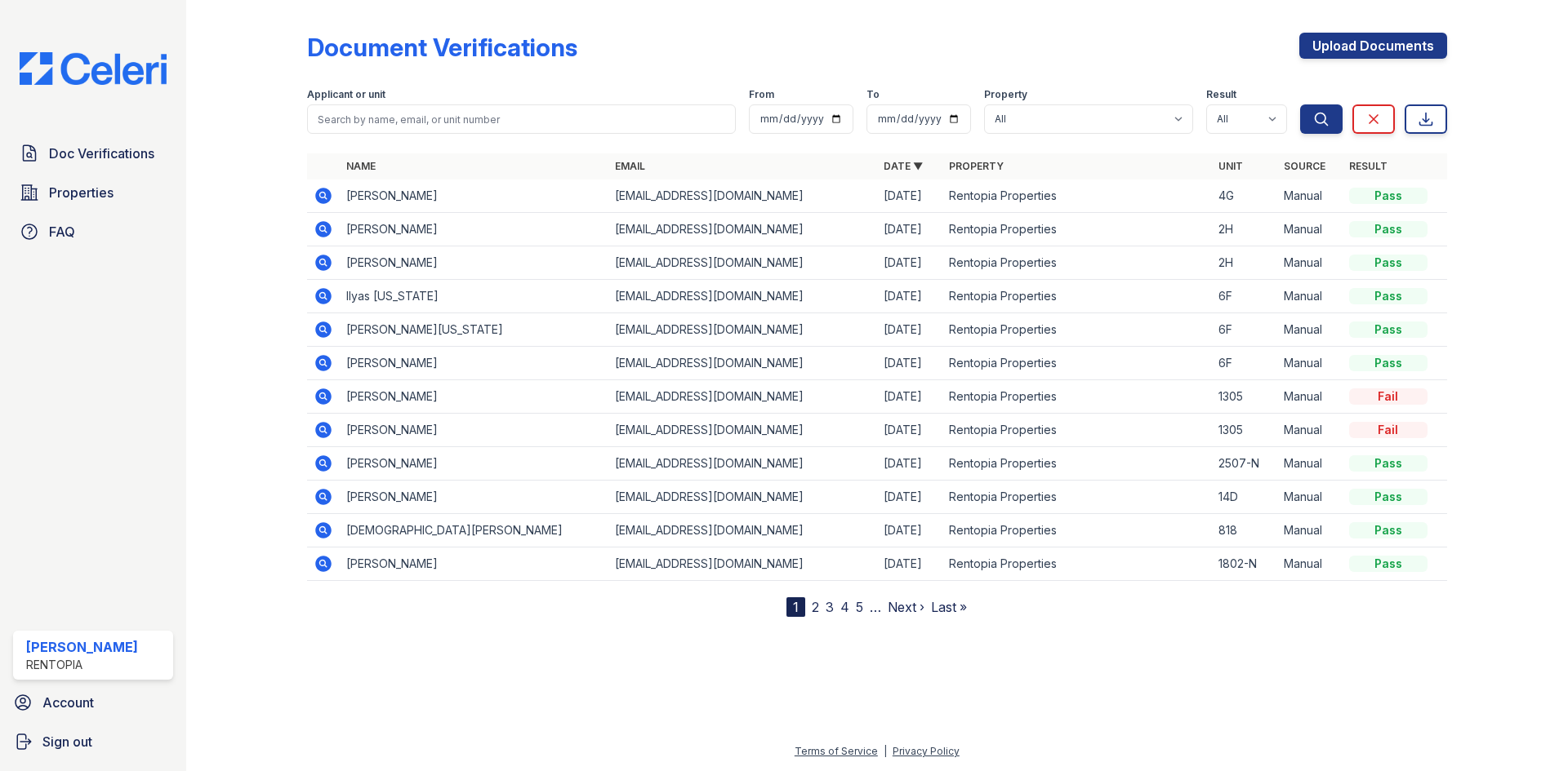
click at [322, 196] on icon at bounding box center [322, 194] width 4 height 4
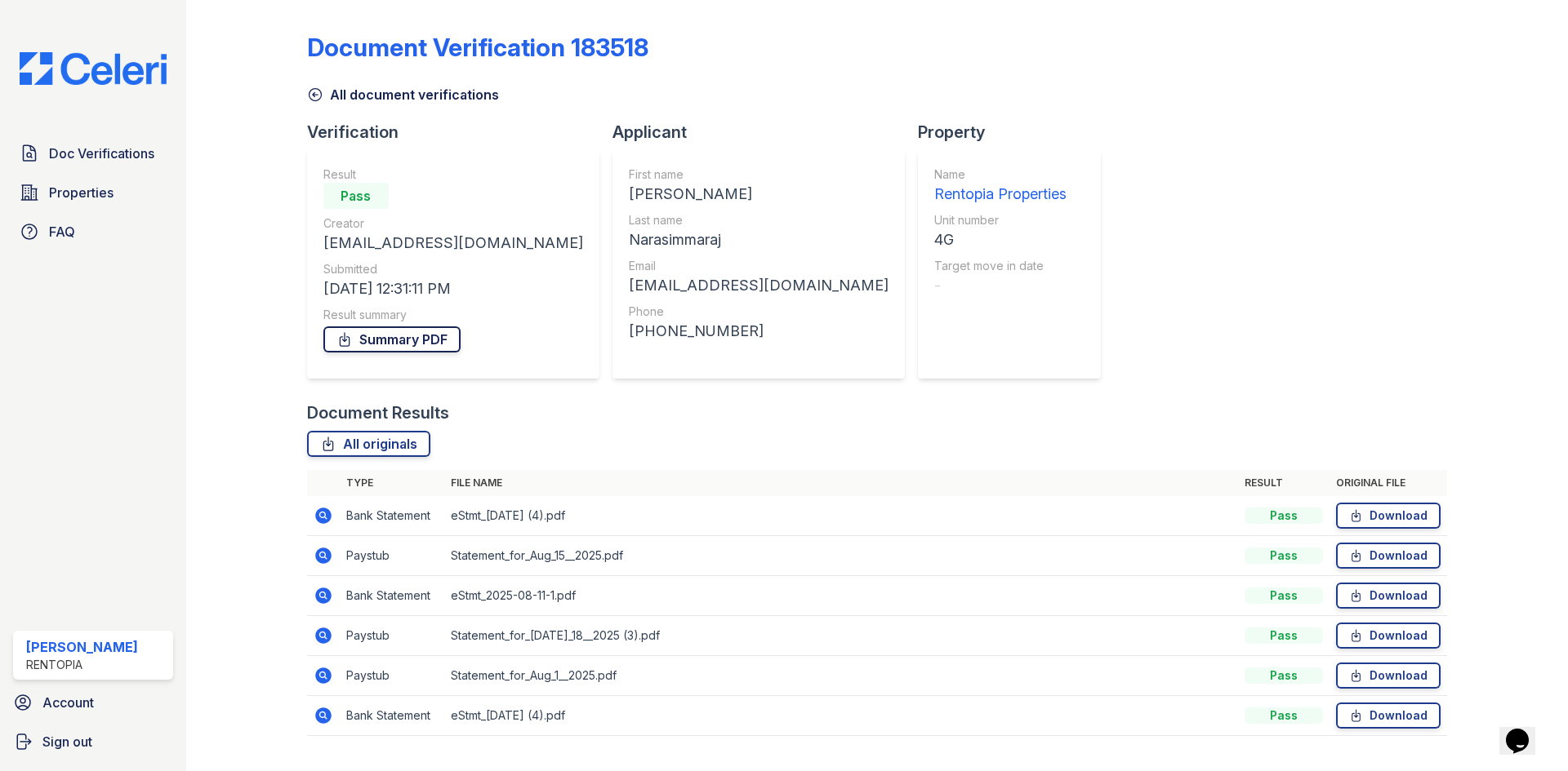
click at [397, 339] on link "Summary PDF" at bounding box center [392, 340] width 138 height 26
click at [145, 159] on span "Doc Verifications" at bounding box center [102, 154] width 106 height 20
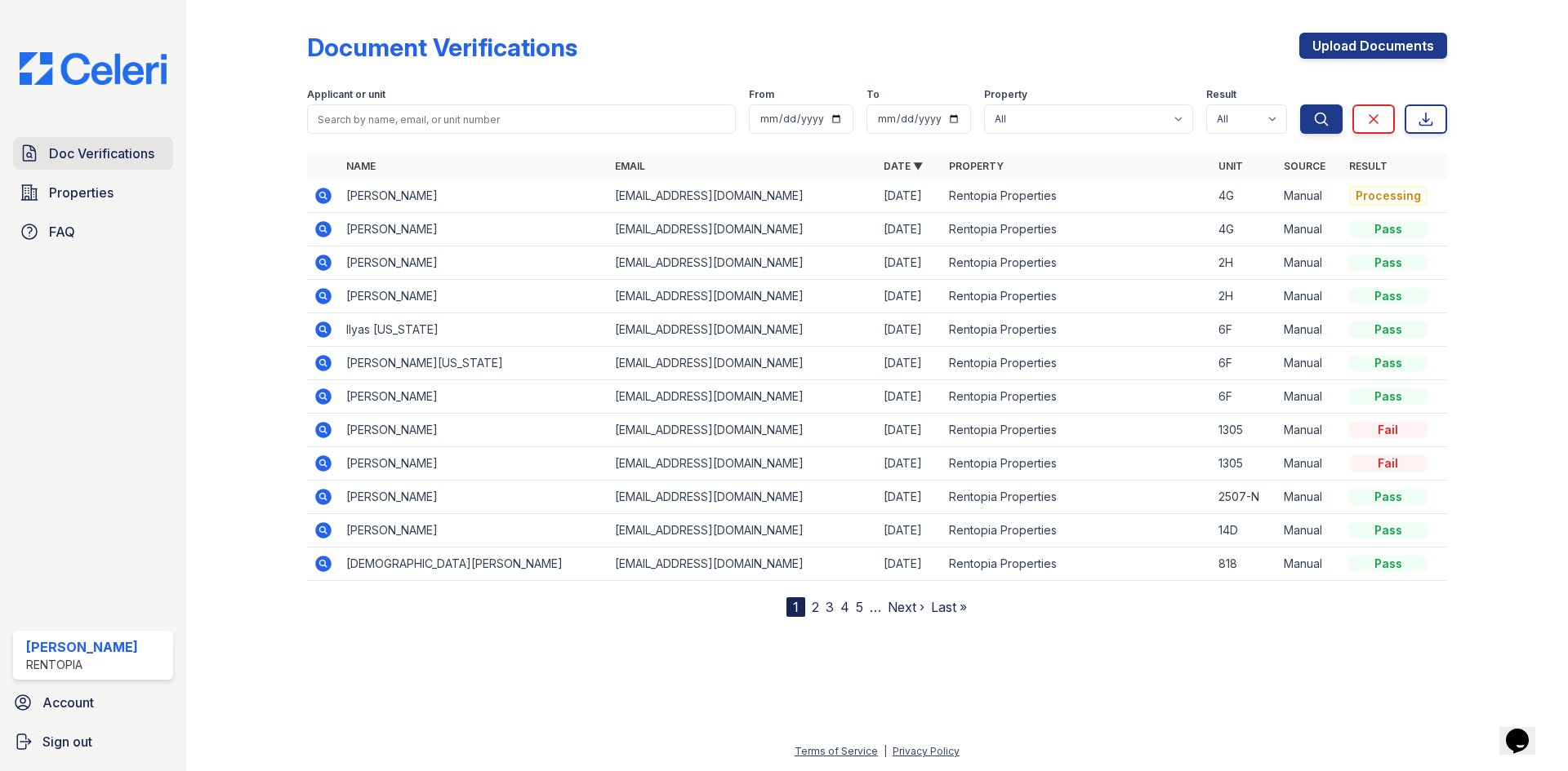
click at [125, 150] on span "Doc Verifications" at bounding box center [102, 154] width 106 height 20
click at [322, 196] on icon at bounding box center [322, 194] width 4 height 4
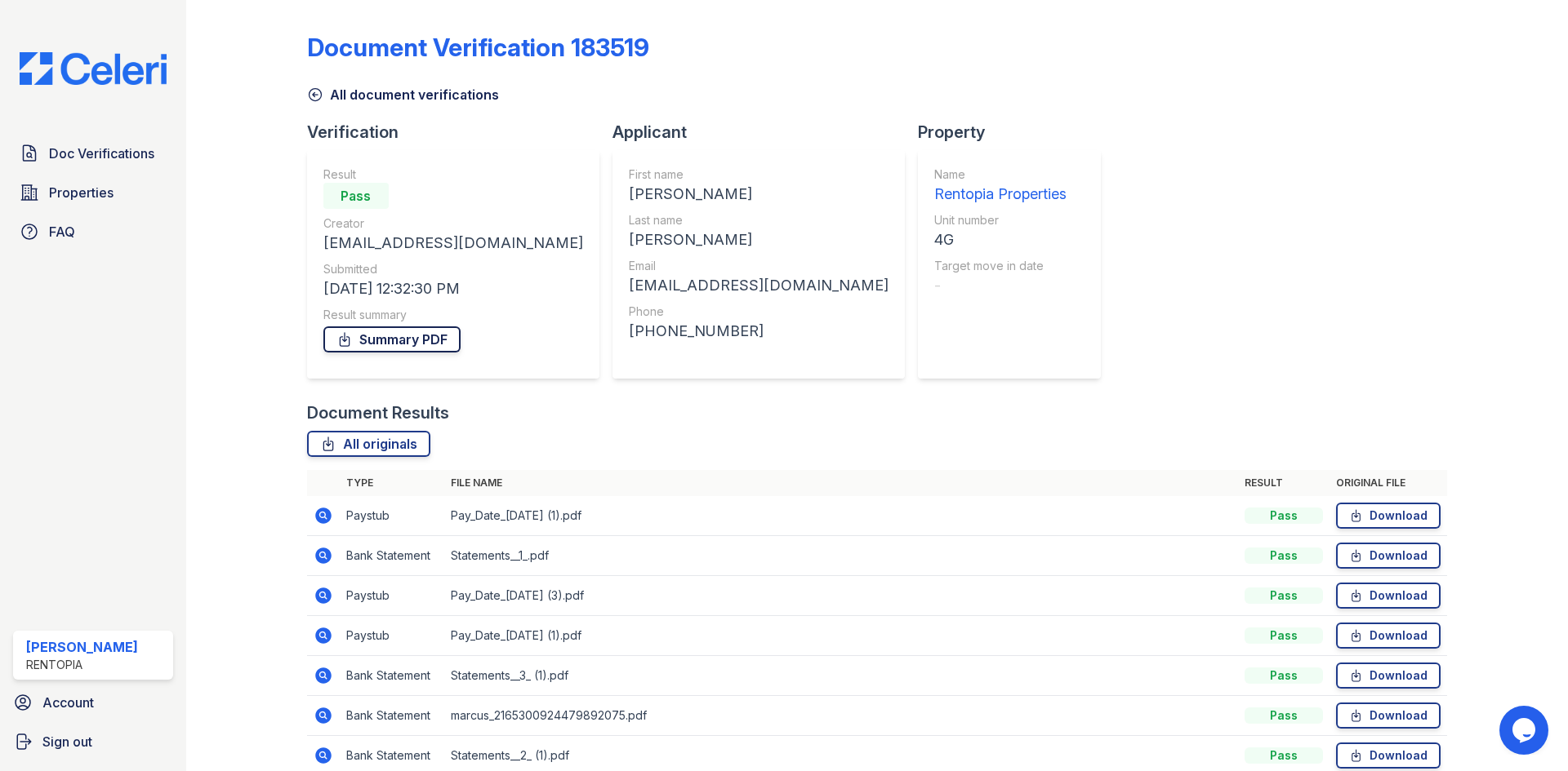
click at [400, 340] on link "Summary PDF" at bounding box center [392, 340] width 138 height 26
